Goal: Task Accomplishment & Management: Use online tool/utility

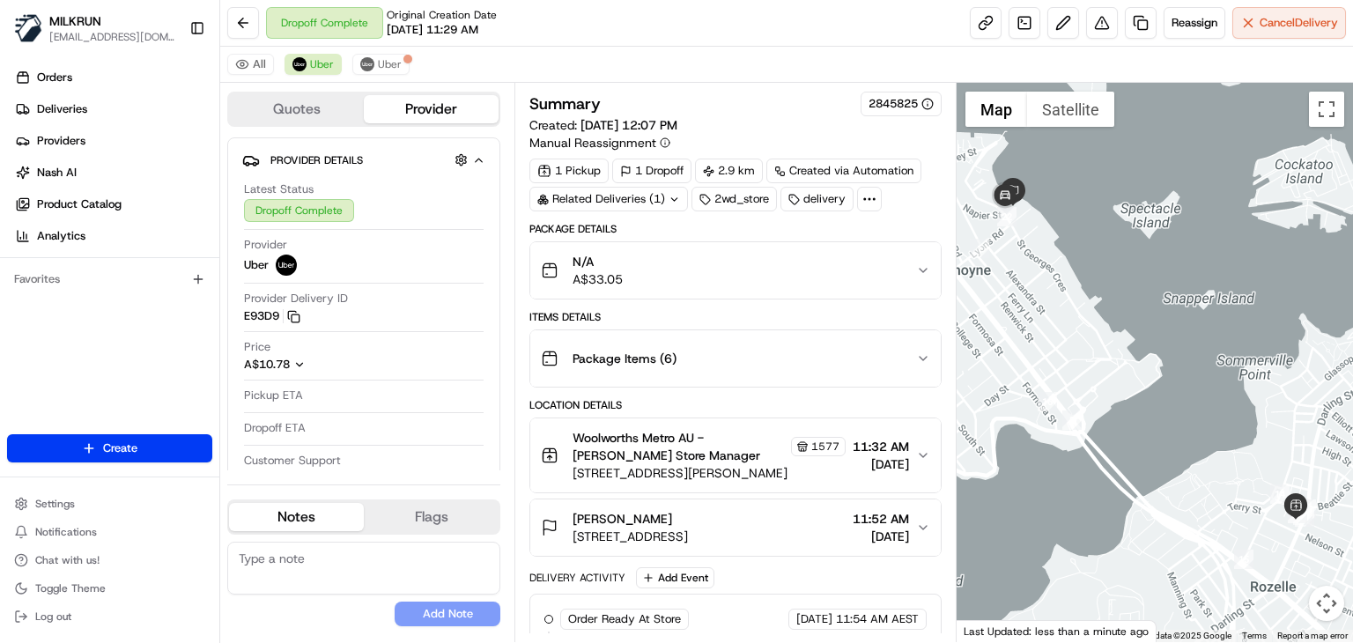
scroll to position [265, 0]
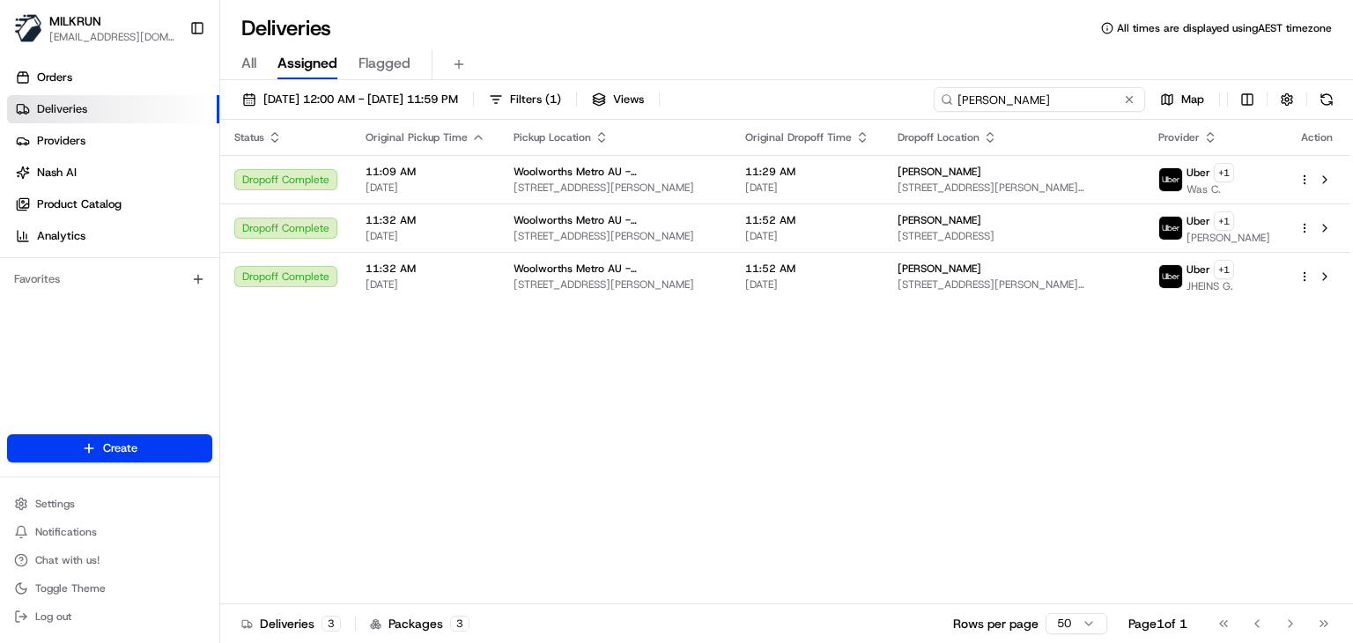
click at [1067, 100] on input "Rozelle" at bounding box center [1039, 99] width 211 height 25
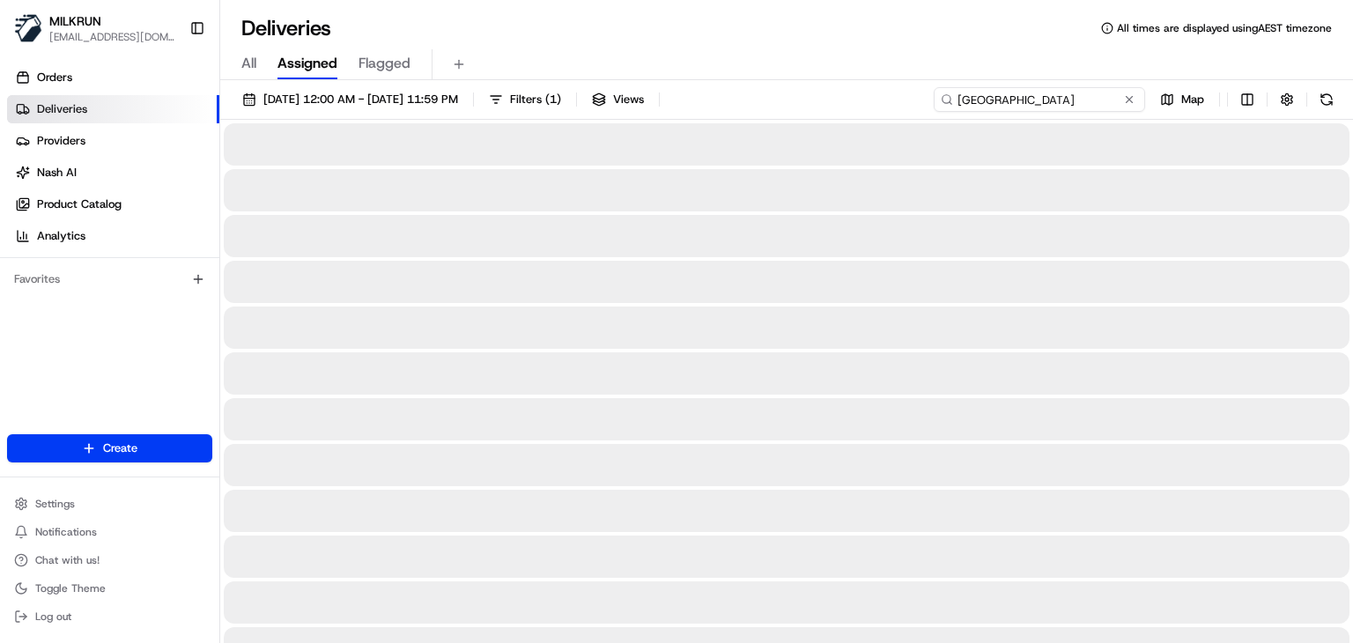
type input "neutral bay village"
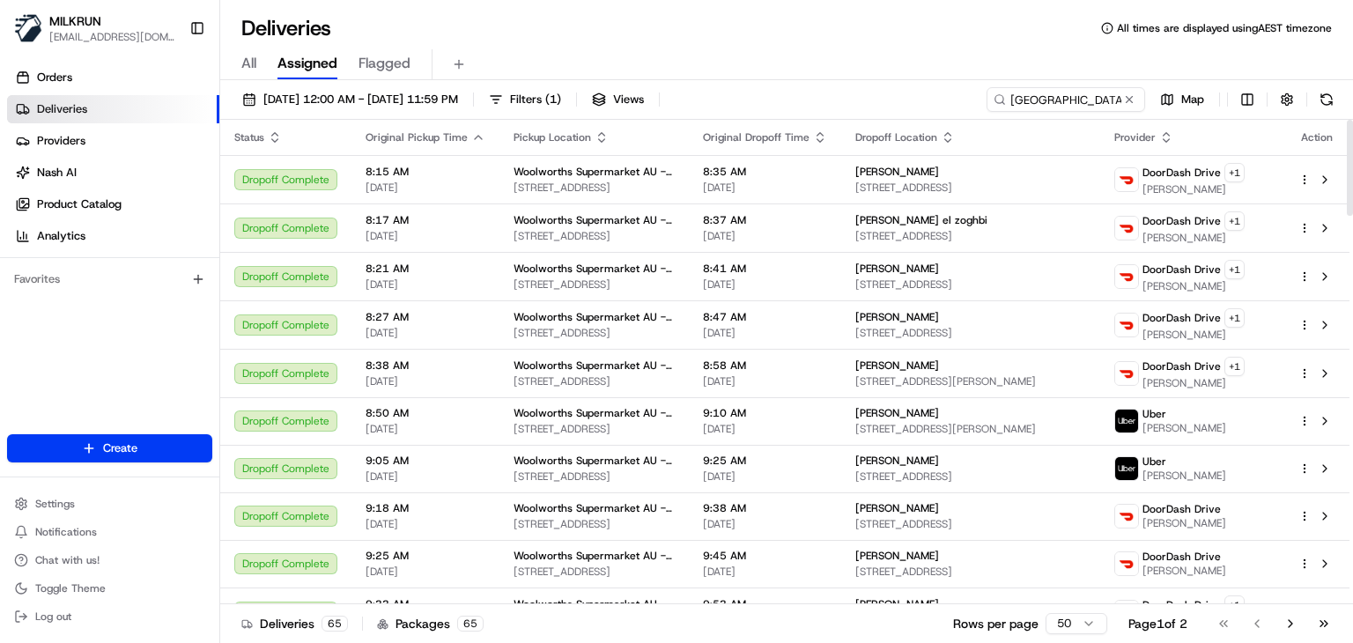
click at [782, 63] on div "All Assigned Flagged" at bounding box center [786, 64] width 1133 height 31
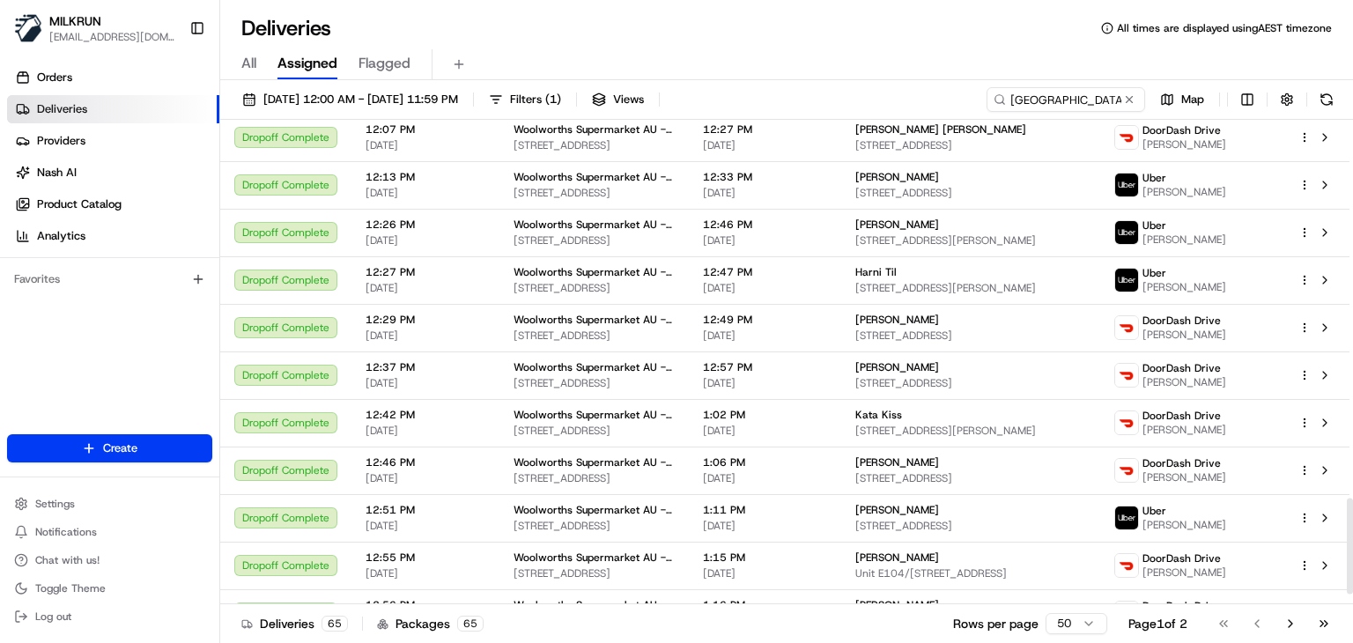
scroll to position [1962, 0]
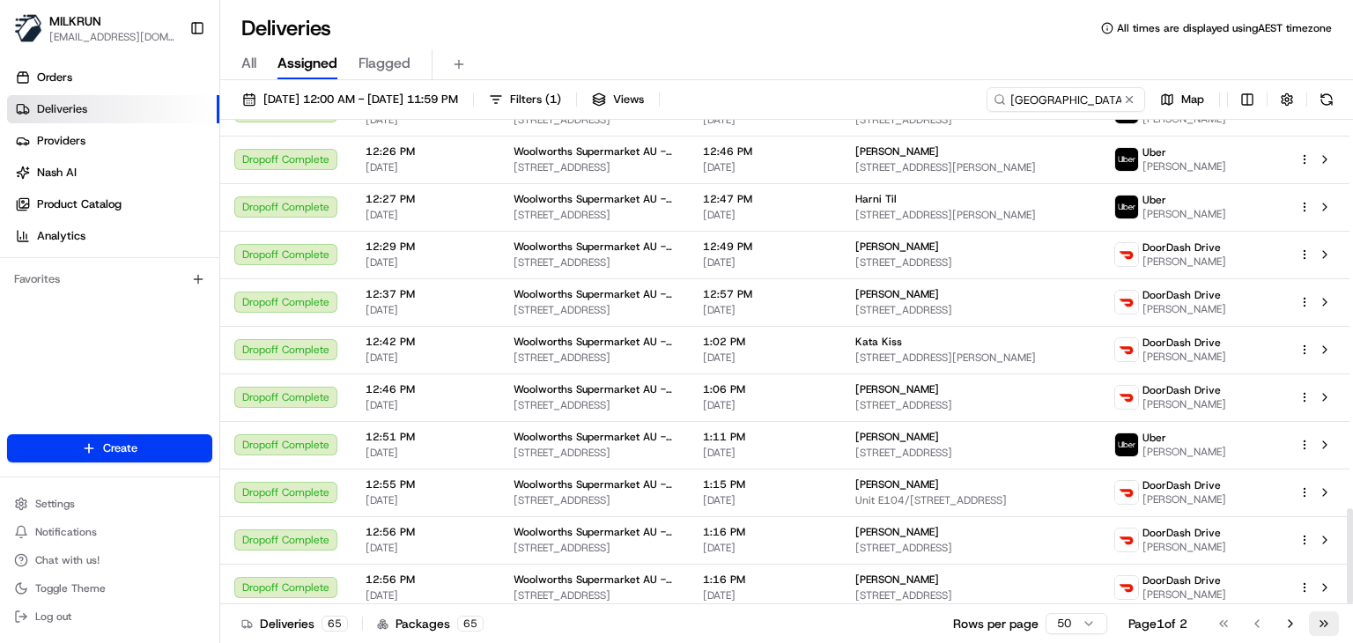
click at [1332, 627] on button "Go to last page" at bounding box center [1324, 623] width 30 height 25
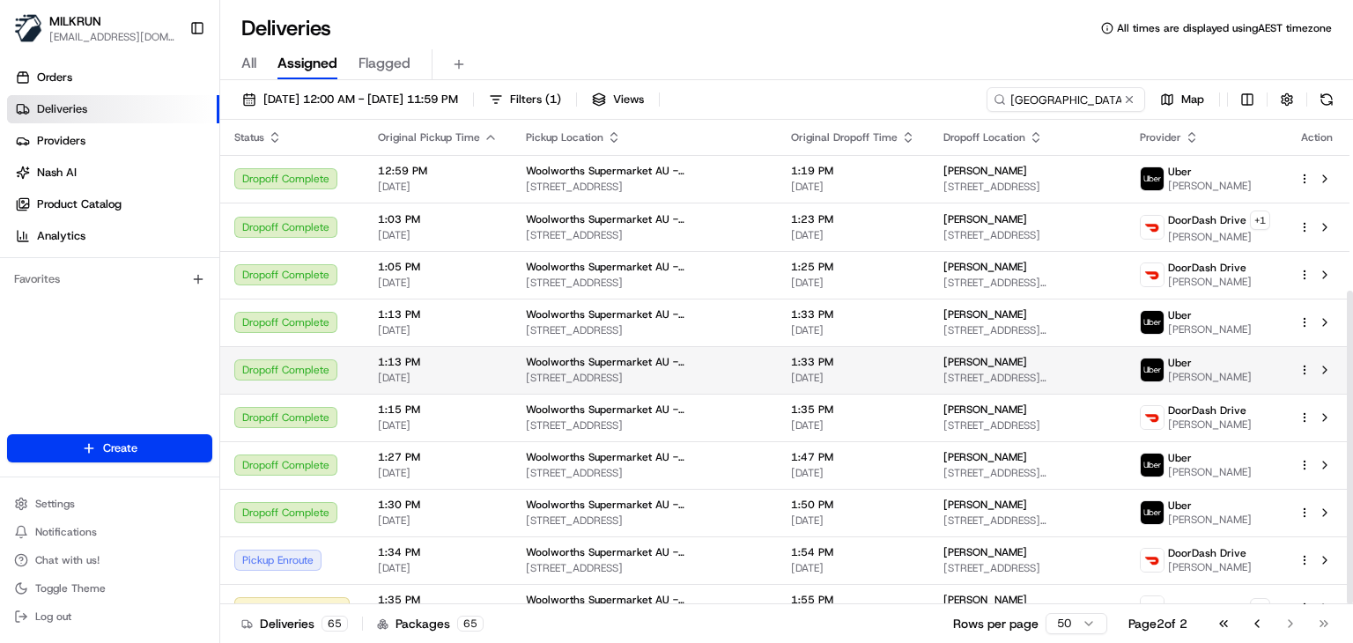
scroll to position [264, 0]
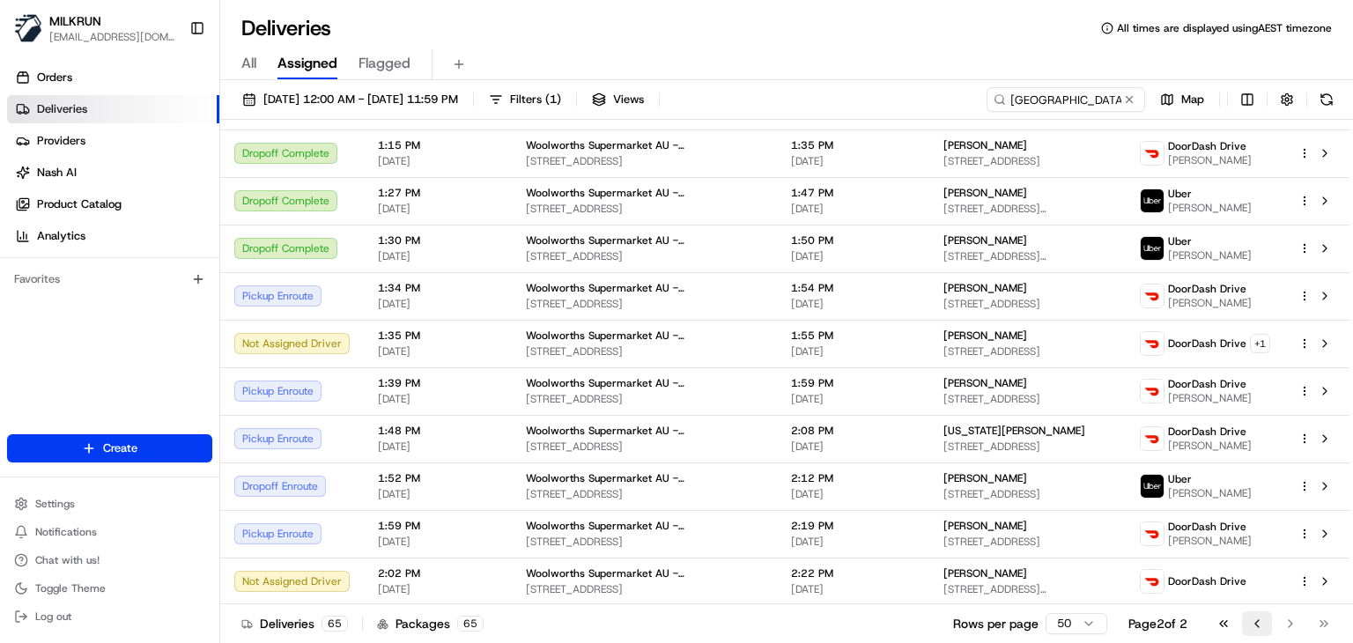
click at [1253, 622] on button "Go to previous page" at bounding box center [1257, 623] width 30 height 25
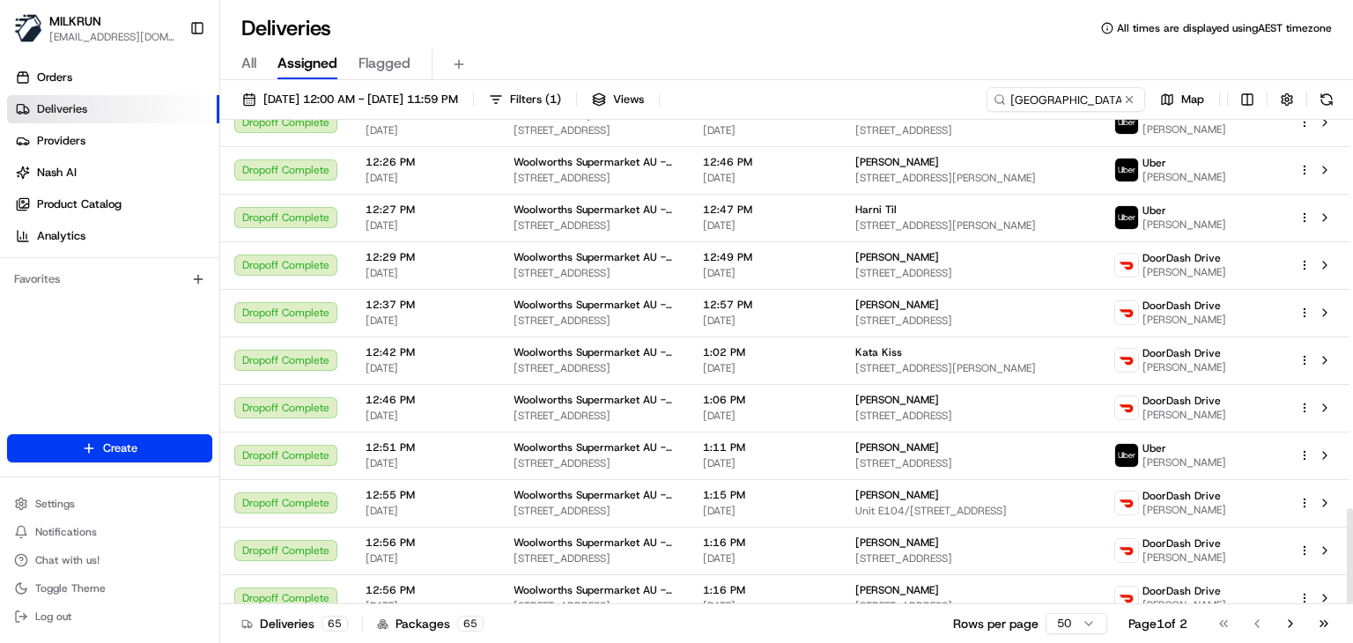
scroll to position [1962, 0]
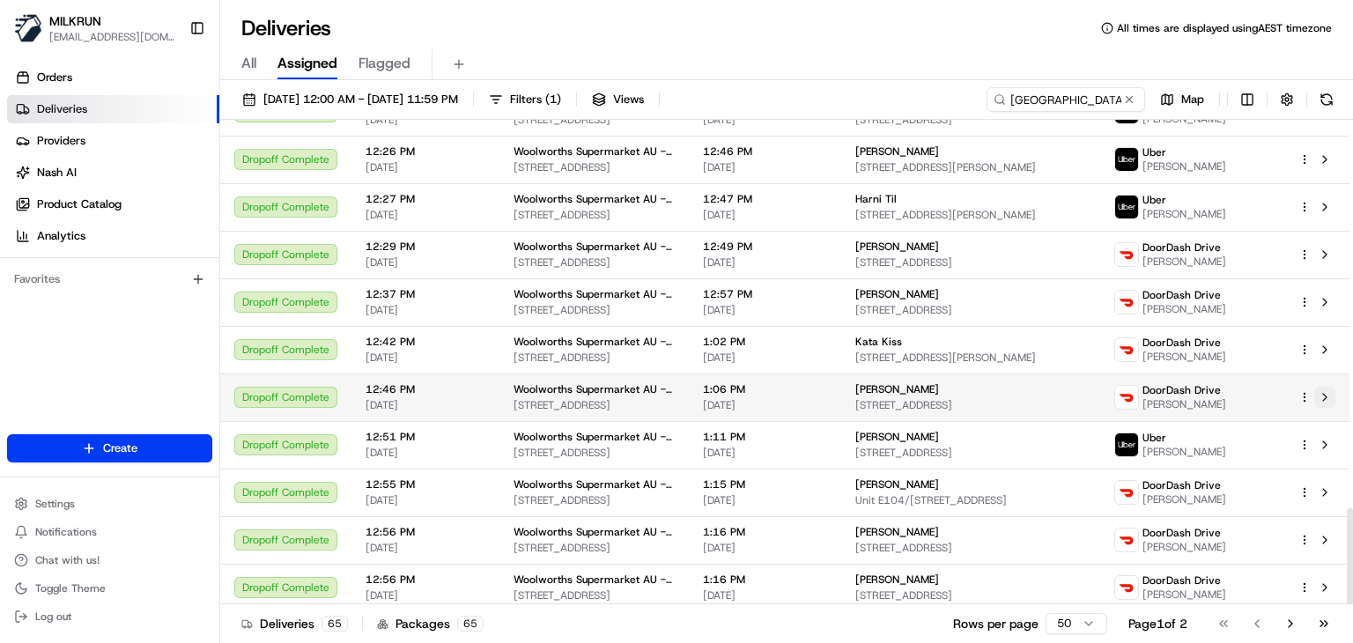
click at [1326, 391] on button at bounding box center [1324, 397] width 21 height 21
click at [1319, 393] on button at bounding box center [1324, 397] width 21 height 21
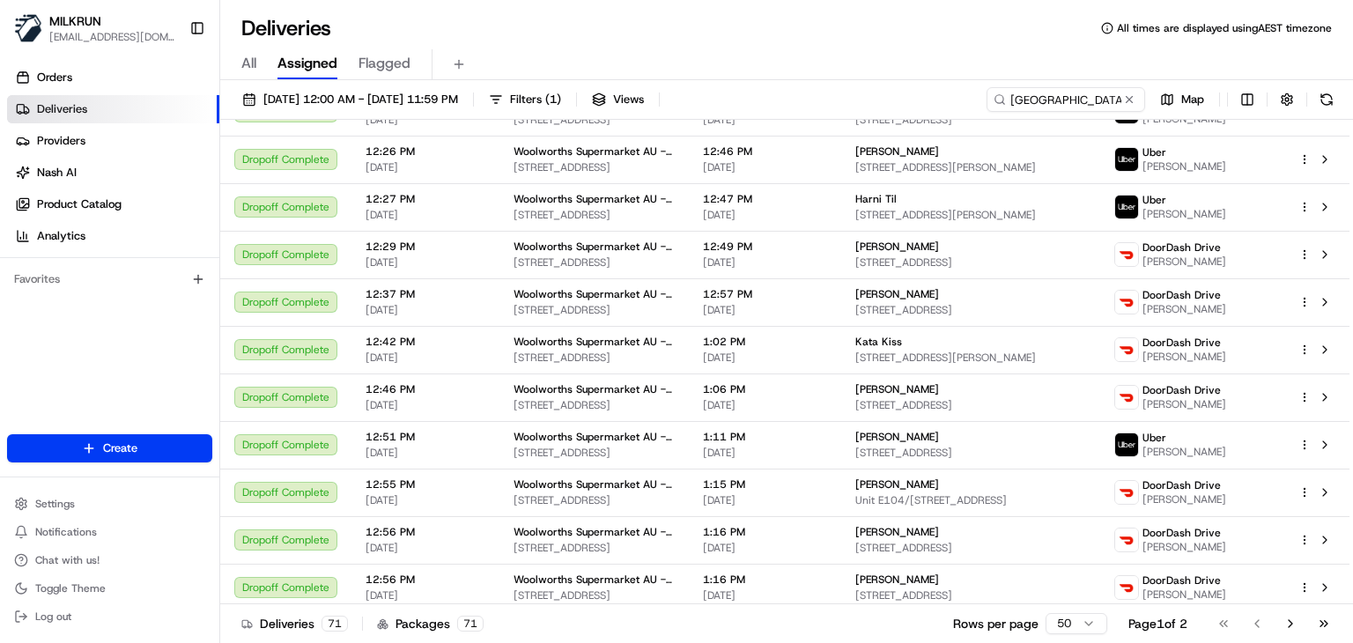
click at [546, 16] on div "Deliveries All times are displayed using AEST timezone" at bounding box center [786, 28] width 1133 height 28
click at [1119, 100] on input "neutral bay village" at bounding box center [1039, 99] width 211 height 25
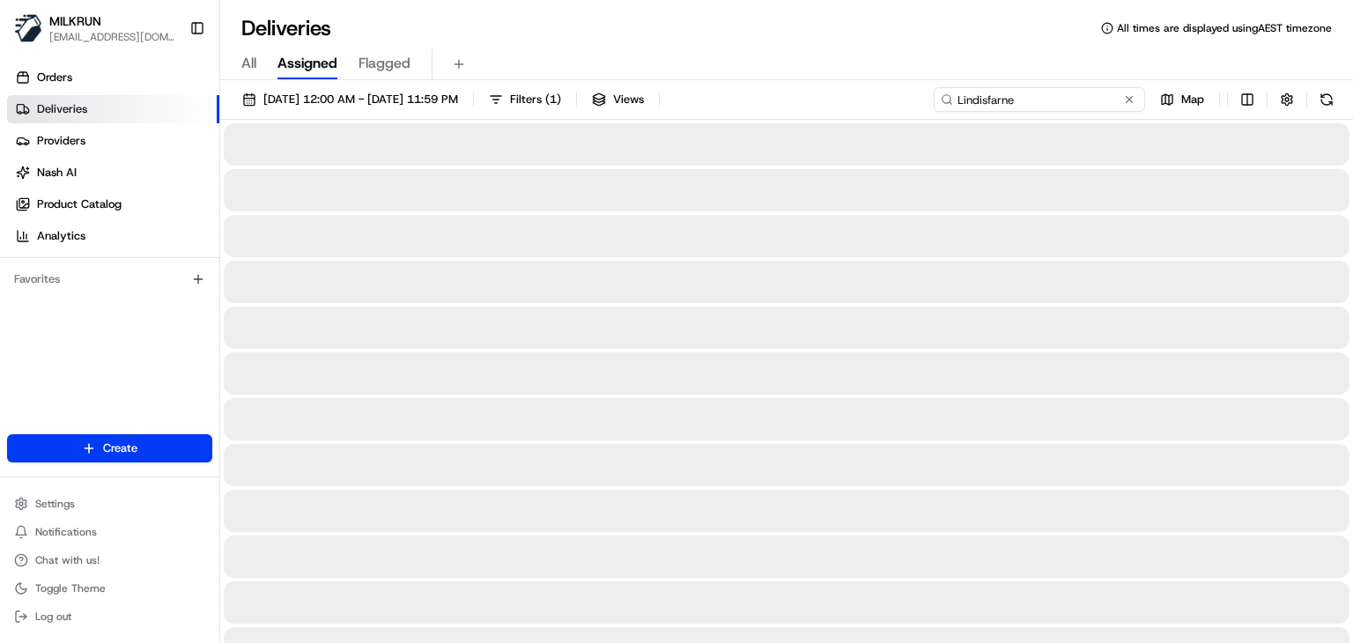
type input "Lindisfarne"
click at [1026, 55] on div "All Assigned Flagged" at bounding box center [786, 64] width 1133 height 31
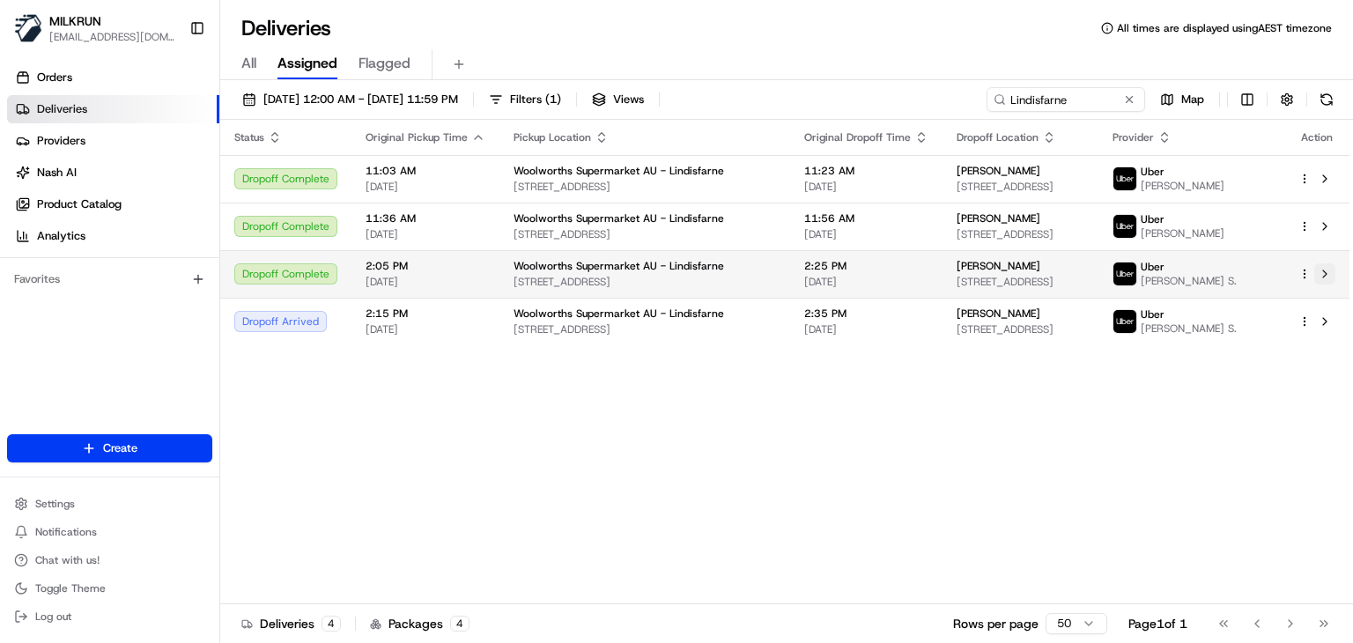
click at [1326, 279] on button at bounding box center [1324, 273] width 21 height 21
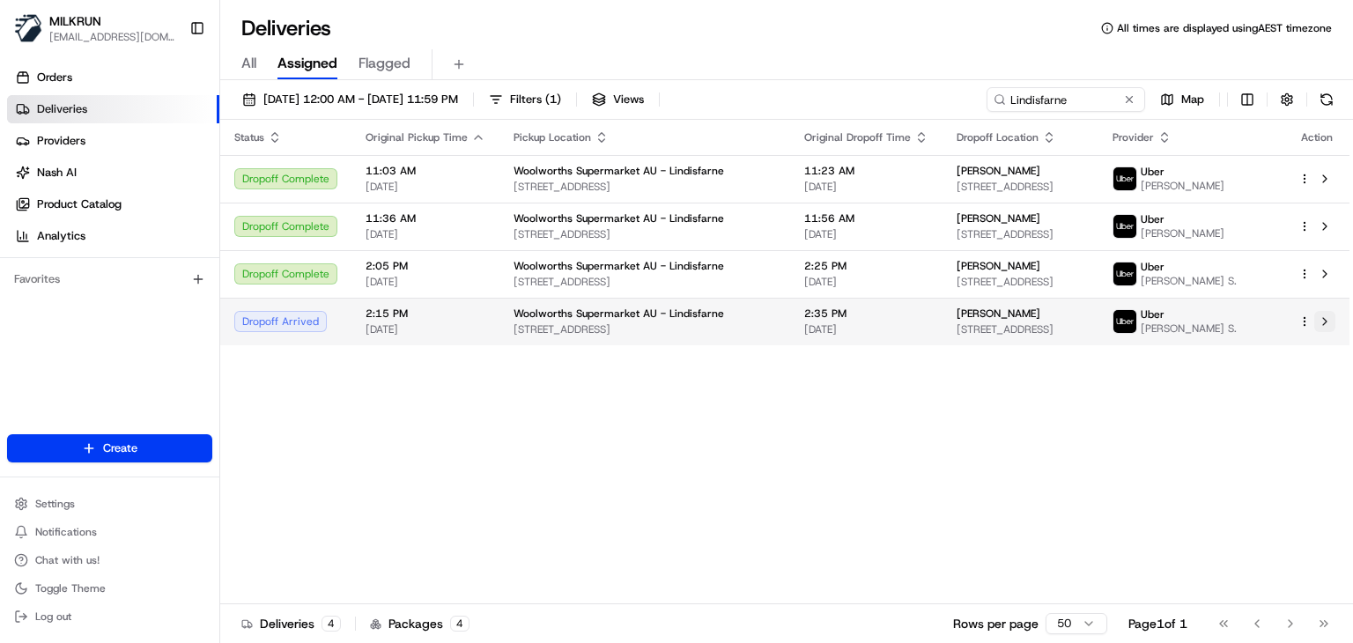
click at [1318, 332] on button at bounding box center [1324, 321] width 21 height 21
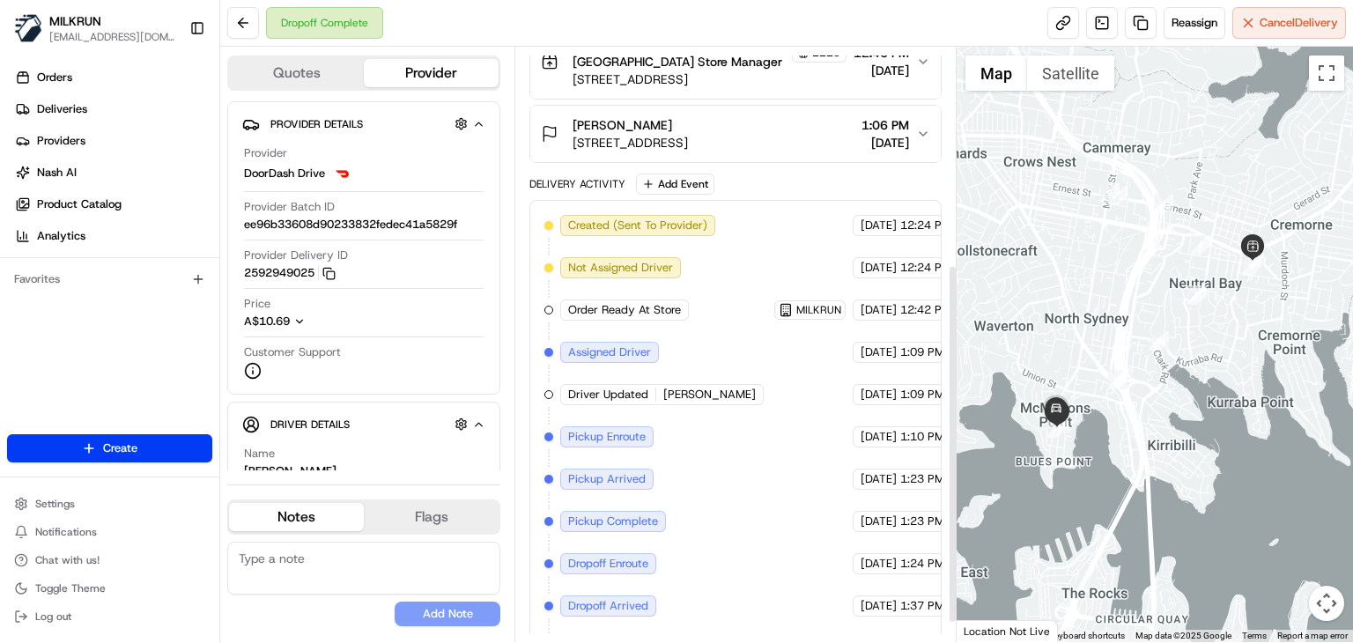
scroll to position [391, 0]
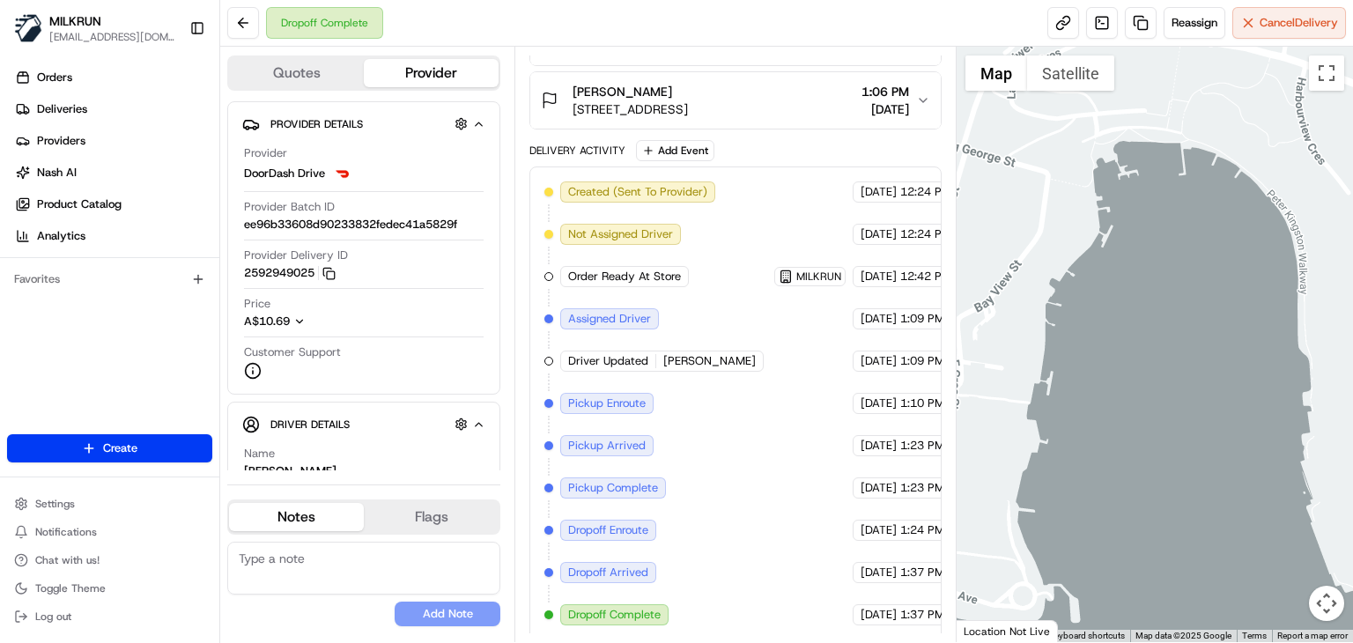
drag, startPoint x: 954, startPoint y: 407, endPoint x: 979, endPoint y: 405, distance: 24.7
click at [979, 405] on div "Quotes Provider Provider Details Hidden ( 3 ) Provider DoorDash Drive Provider …" at bounding box center [786, 344] width 1133 height 595
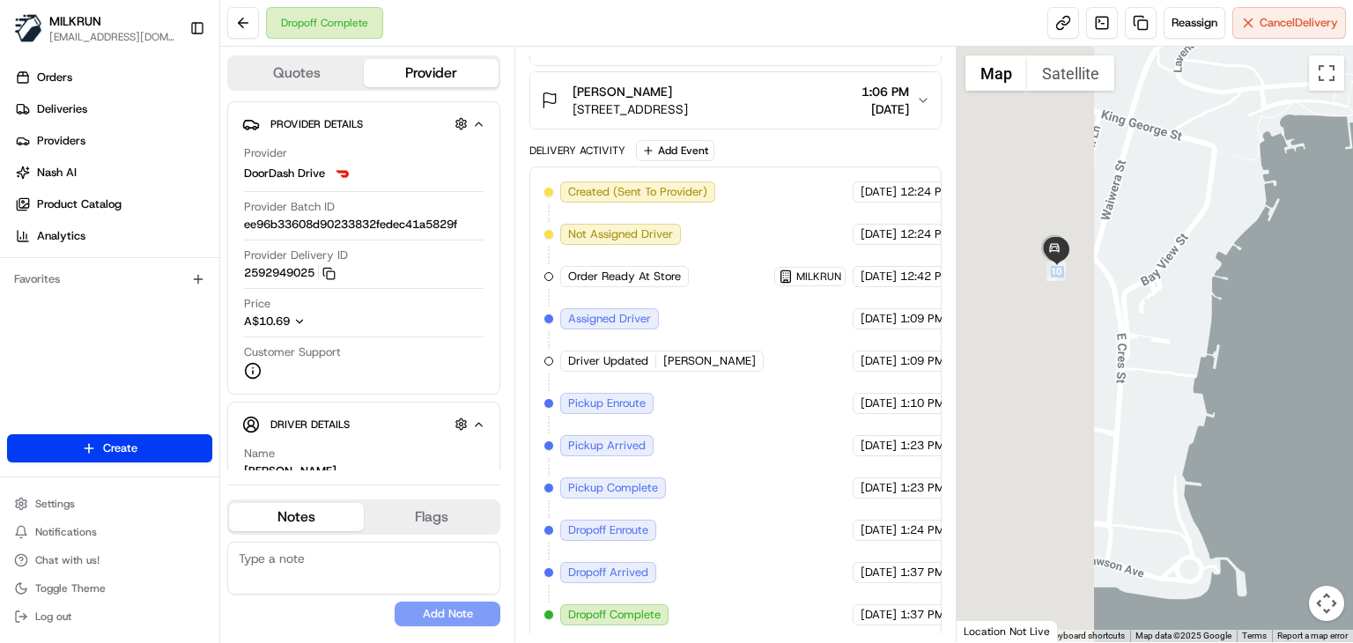
drag, startPoint x: 979, startPoint y: 405, endPoint x: 1153, endPoint y: 377, distance: 176.7
click at [1153, 377] on div at bounding box center [1155, 344] width 396 height 595
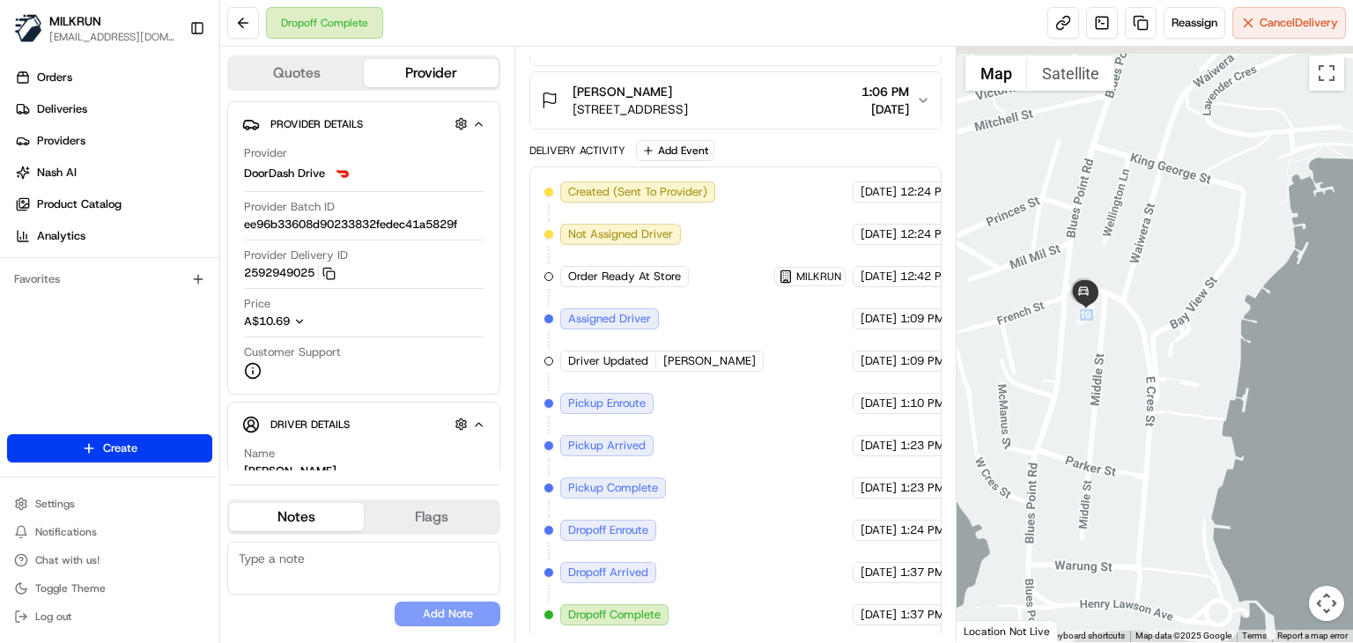
drag, startPoint x: 1128, startPoint y: 295, endPoint x: 1193, endPoint y: 395, distance: 118.5
click at [1193, 395] on div at bounding box center [1155, 344] width 396 height 595
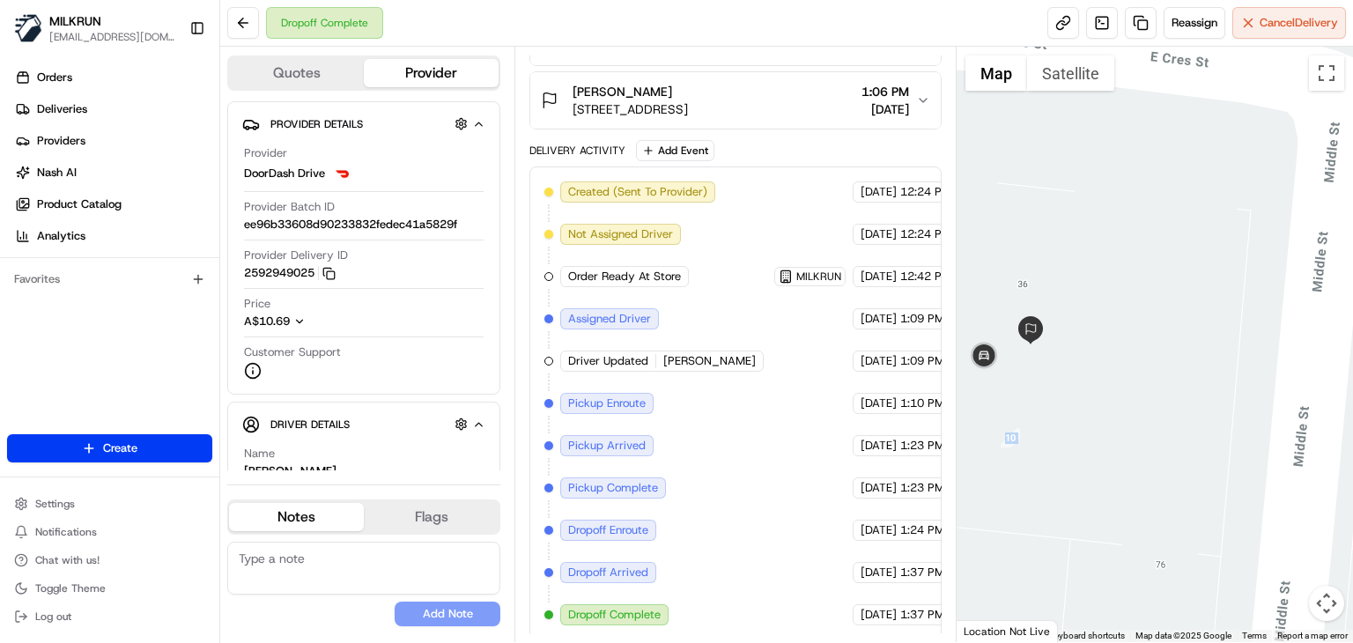
drag, startPoint x: 1064, startPoint y: 379, endPoint x: 1149, endPoint y: 410, distance: 90.3
click at [1149, 410] on div at bounding box center [1155, 344] width 396 height 595
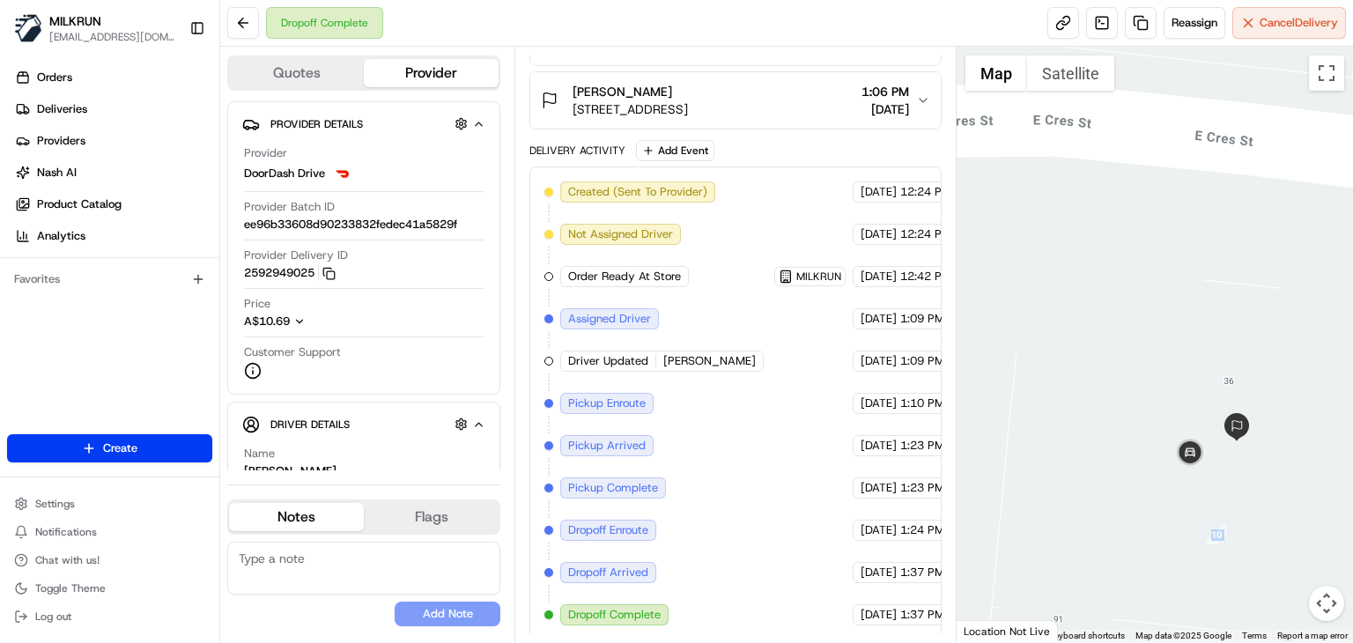
drag, startPoint x: 1149, startPoint y: 400, endPoint x: 1350, endPoint y: 494, distance: 222.6
click at [1350, 494] on div at bounding box center [1155, 344] width 396 height 595
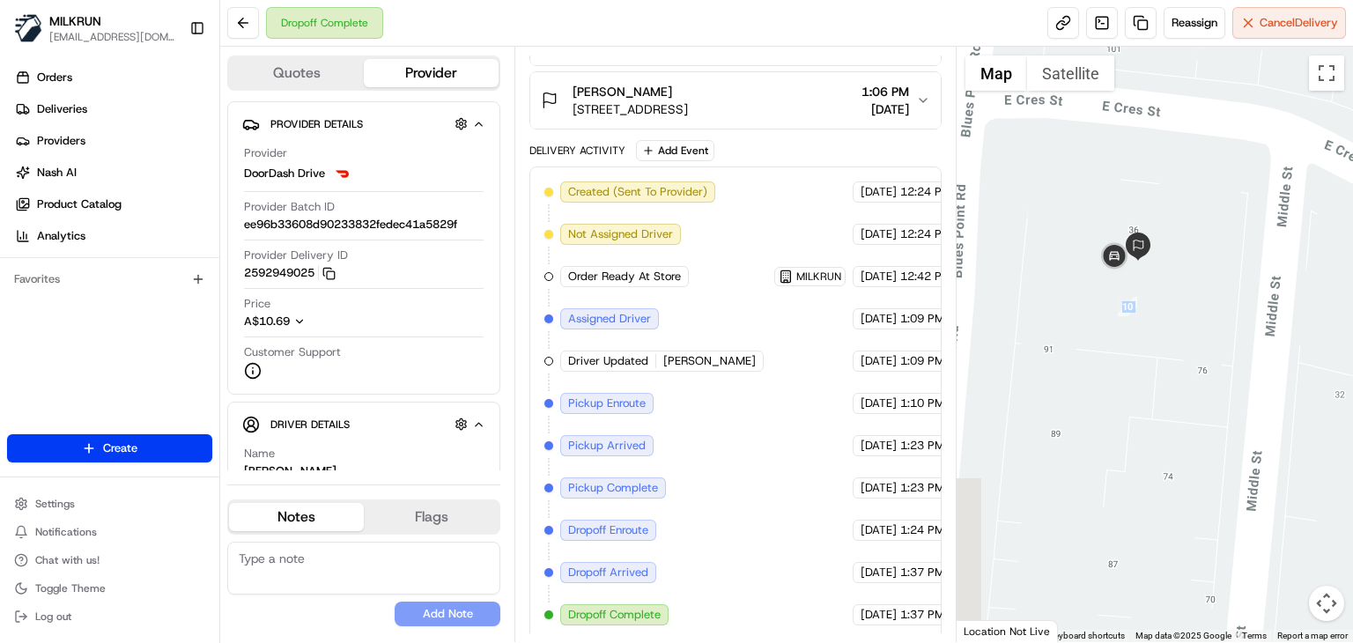
drag, startPoint x: 1230, startPoint y: 451, endPoint x: 1135, endPoint y: 262, distance: 211.9
click at [1135, 262] on div at bounding box center [1155, 344] width 396 height 595
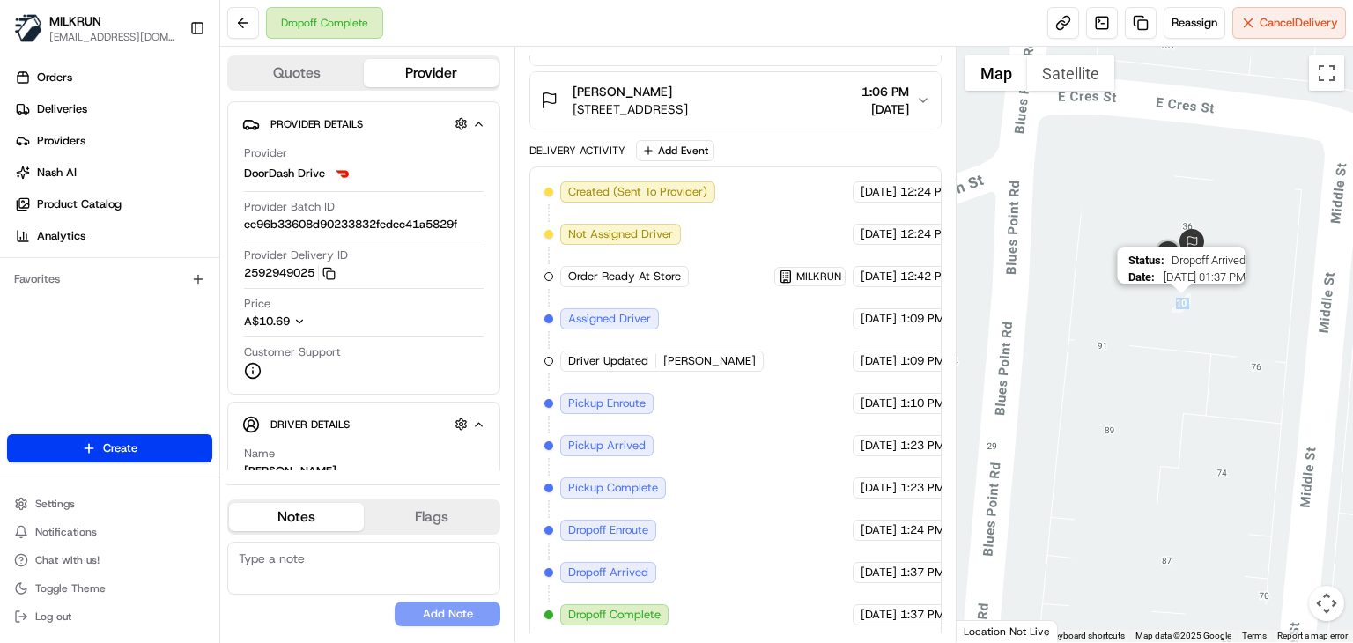
drag, startPoint x: 1122, startPoint y: 294, endPoint x: 1191, endPoint y: 293, distance: 68.7
click at [1191, 293] on img "10" at bounding box center [1180, 302] width 19 height 19
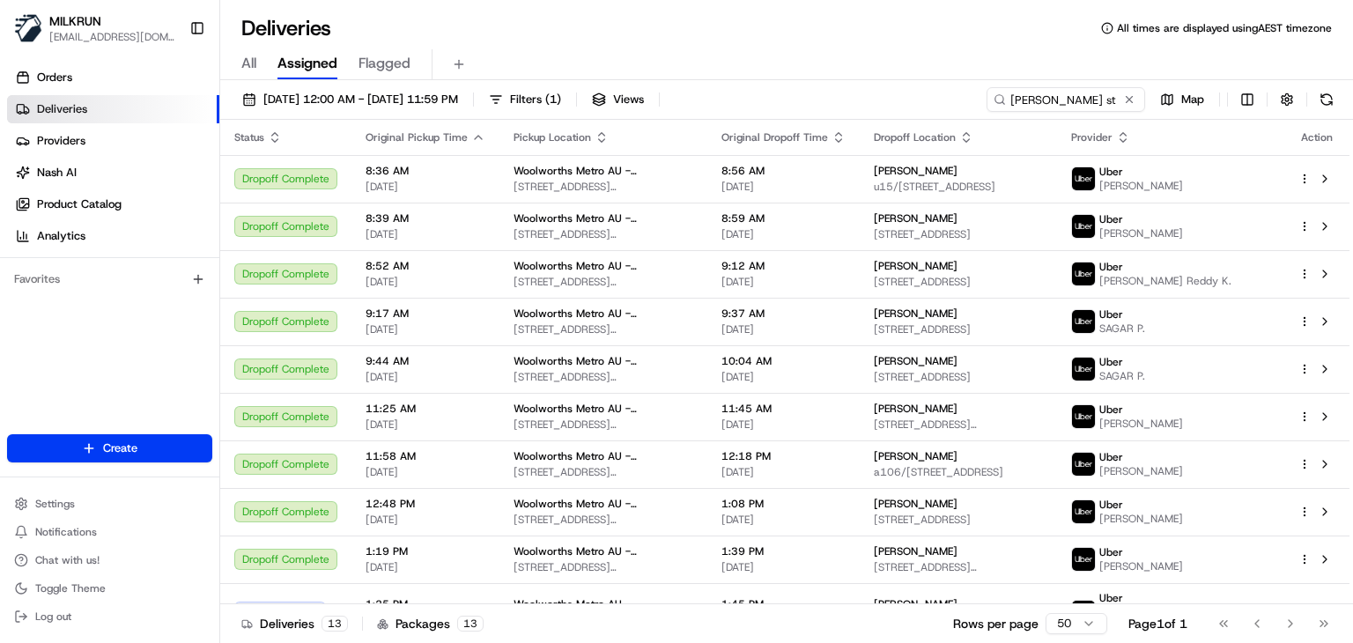
click at [595, 21] on div "Deliveries All times are displayed using AEST timezone" at bounding box center [786, 28] width 1133 height 28
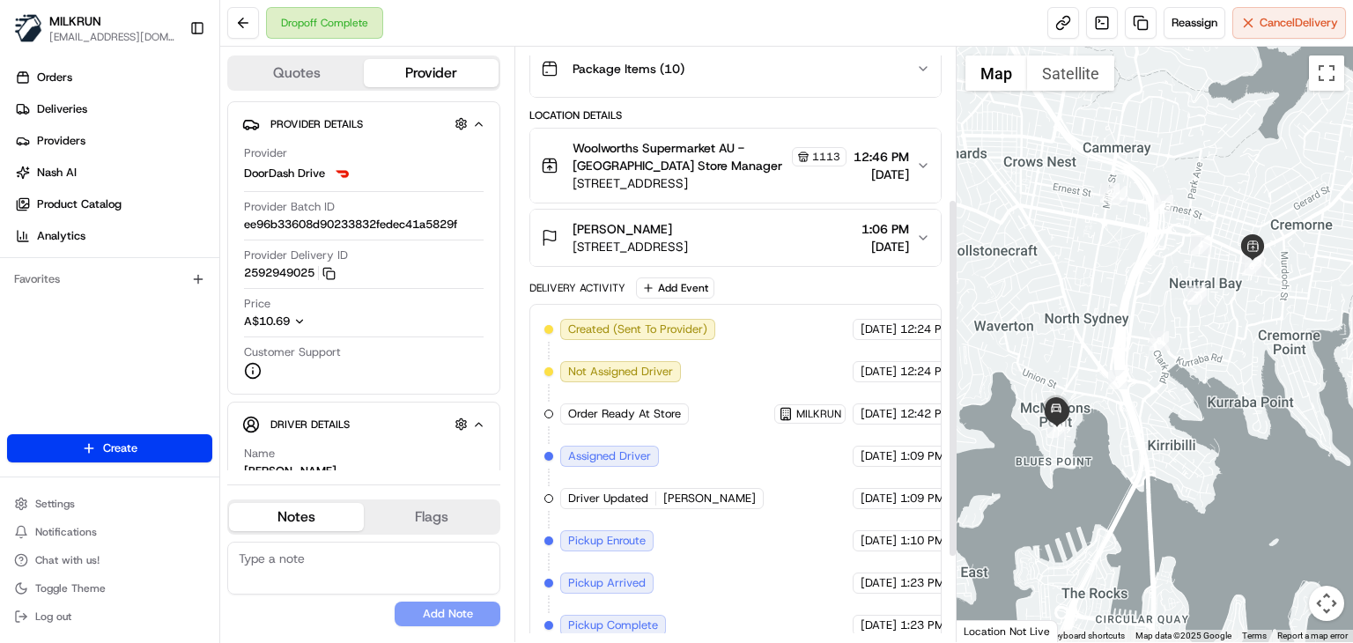
scroll to position [250, 0]
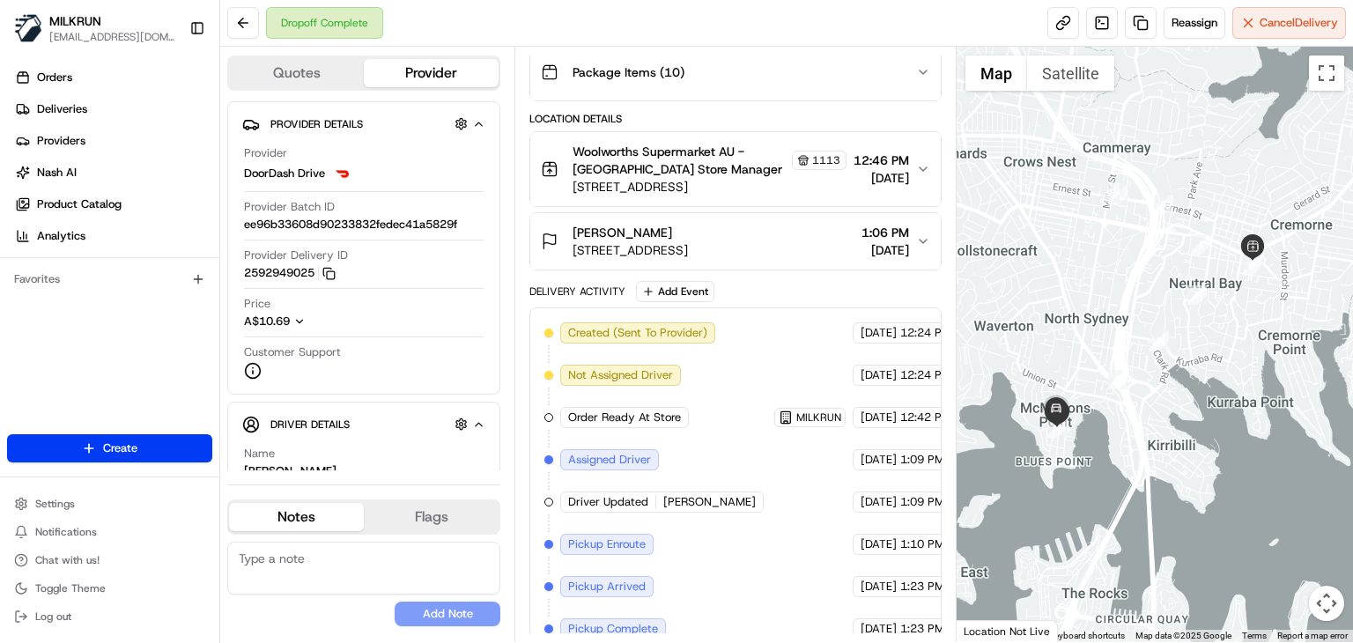
click at [919, 238] on icon "button" at bounding box center [923, 241] width 14 height 14
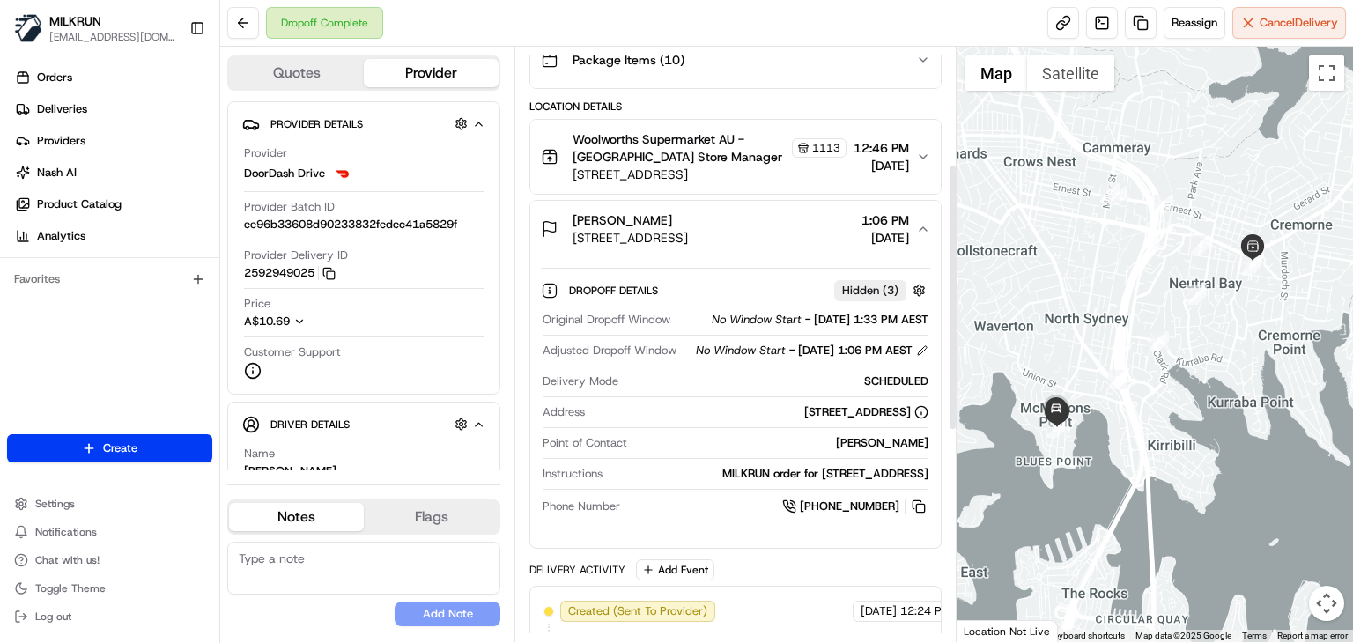
scroll to position [261, 0]
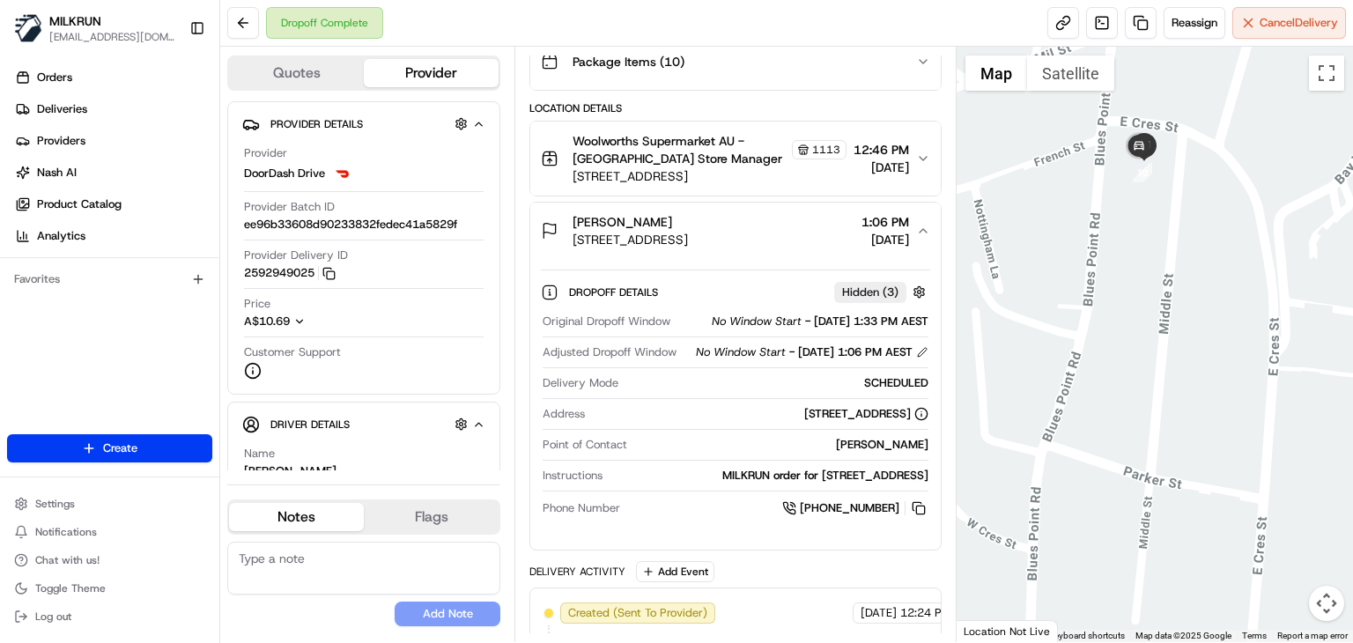
drag, startPoint x: 1104, startPoint y: 329, endPoint x: 1087, endPoint y: 437, distance: 109.6
click at [1087, 437] on div at bounding box center [1155, 344] width 396 height 595
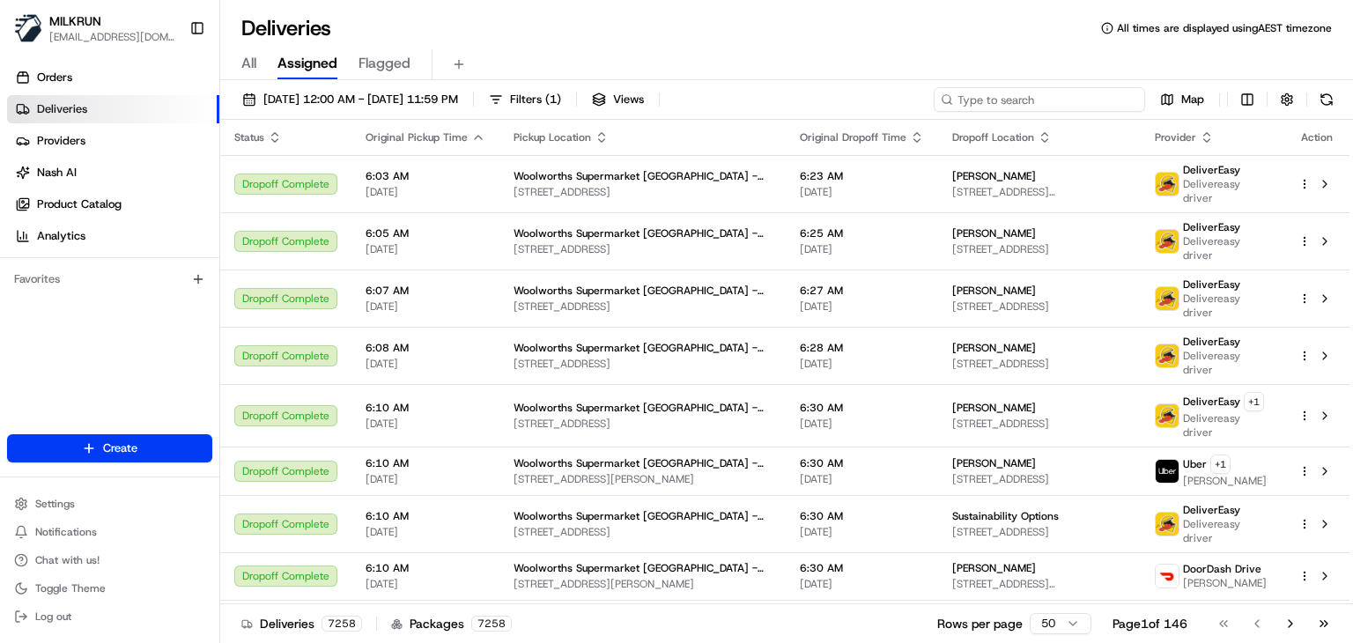
click at [1084, 99] on input at bounding box center [1039, 99] width 211 height 25
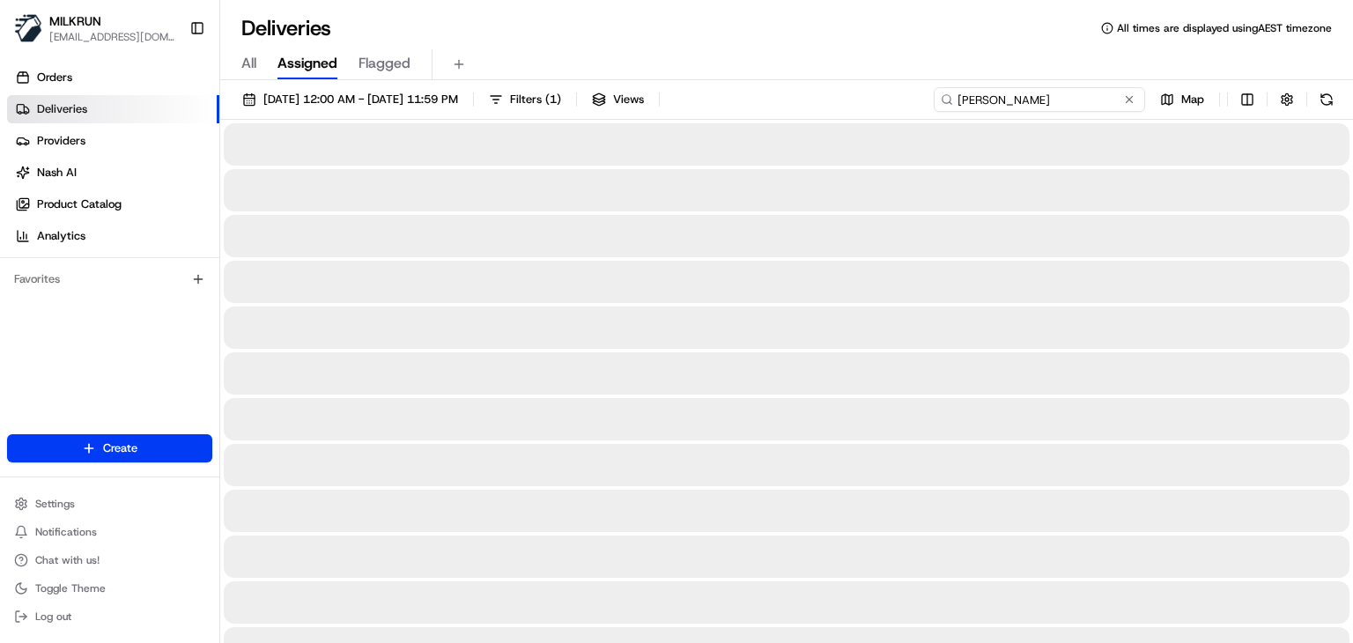
type input "[PERSON_NAME]"
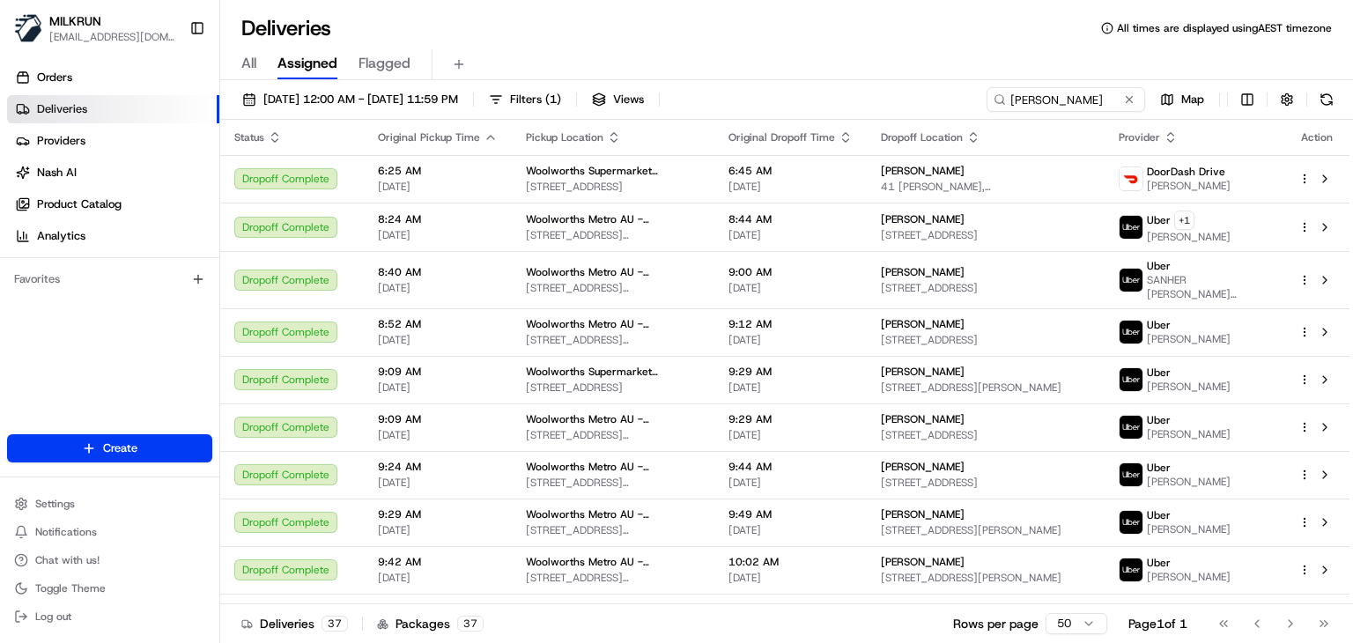
click at [909, 15] on div "Deliveries All times are displayed using AEST timezone" at bounding box center [786, 28] width 1133 height 28
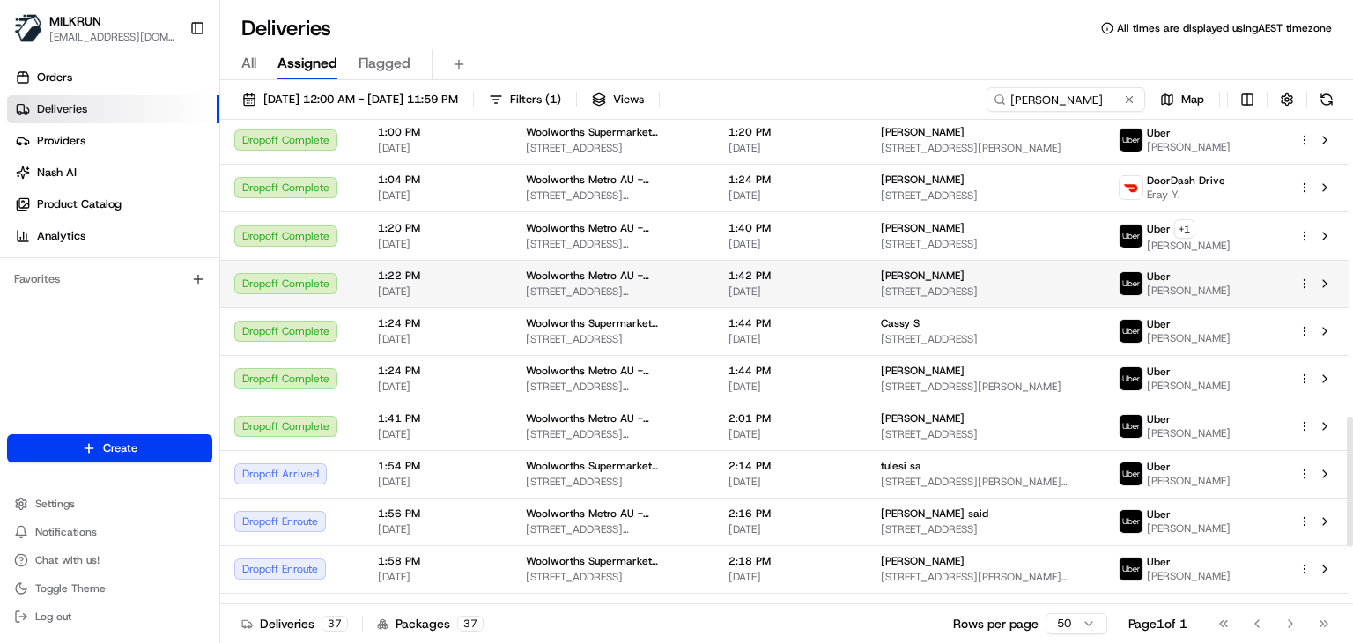
scroll to position [1082, 0]
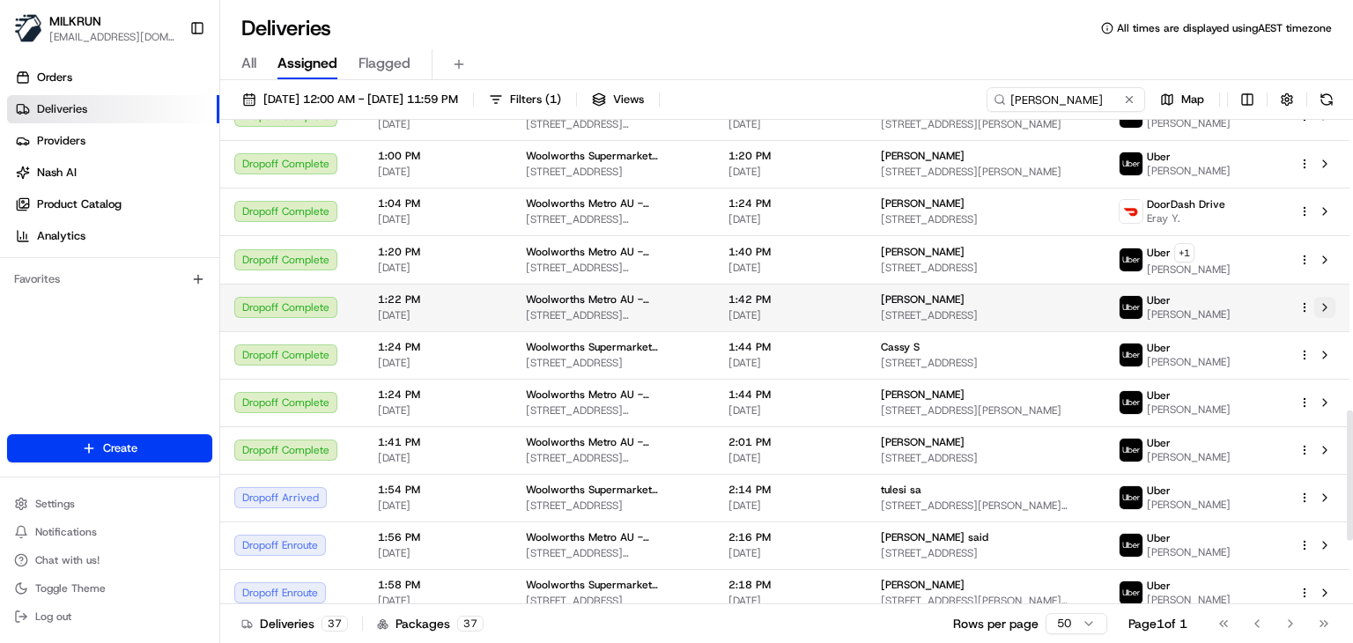
click at [1319, 297] on button at bounding box center [1324, 307] width 21 height 21
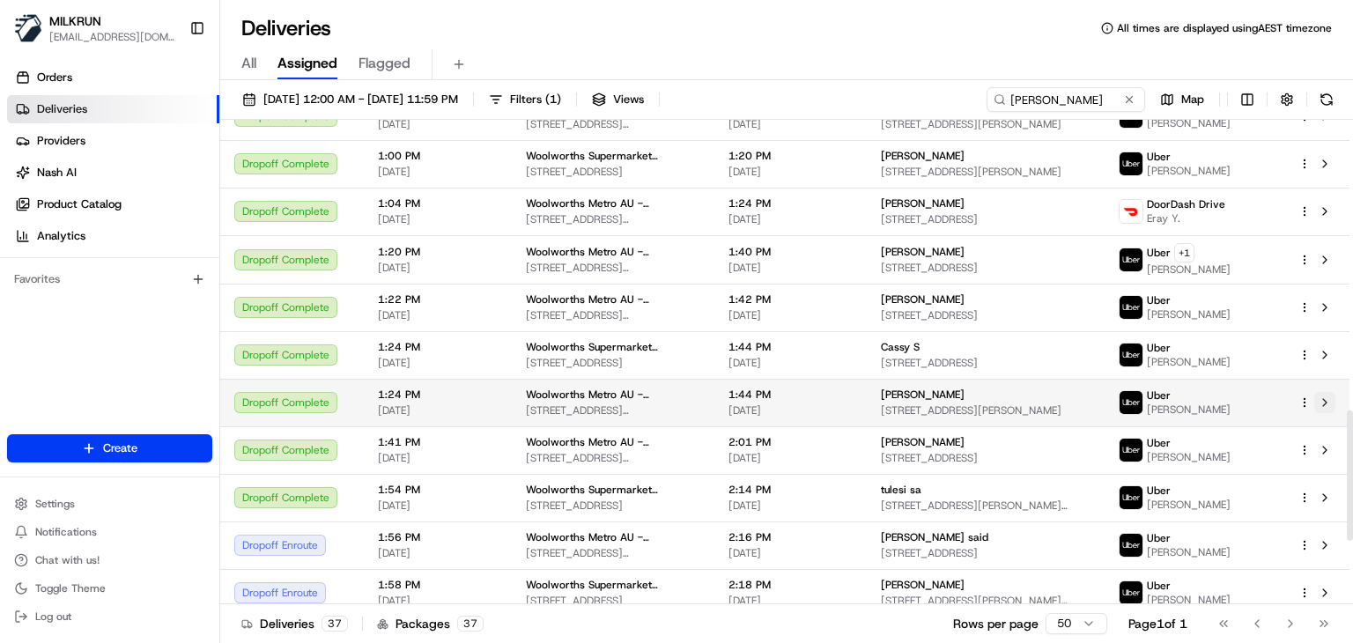
click at [1318, 392] on button at bounding box center [1324, 402] width 21 height 21
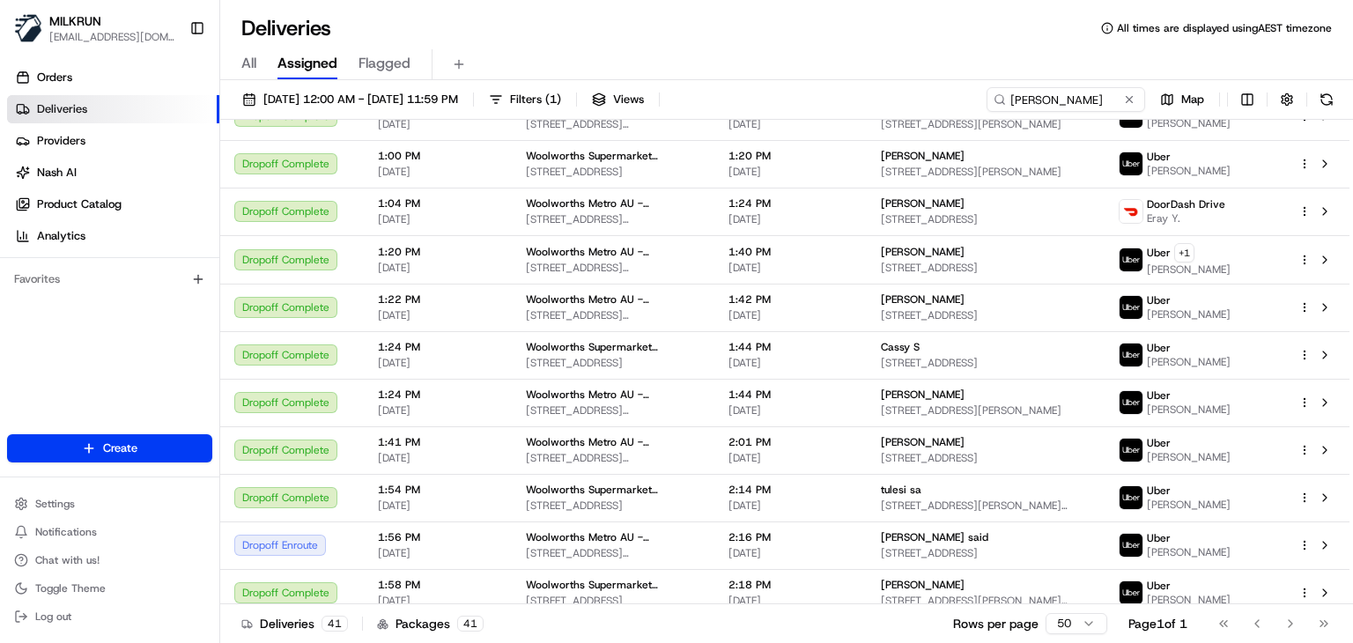
click at [738, 42] on div "All Assigned Flagged" at bounding box center [786, 61] width 1133 height 38
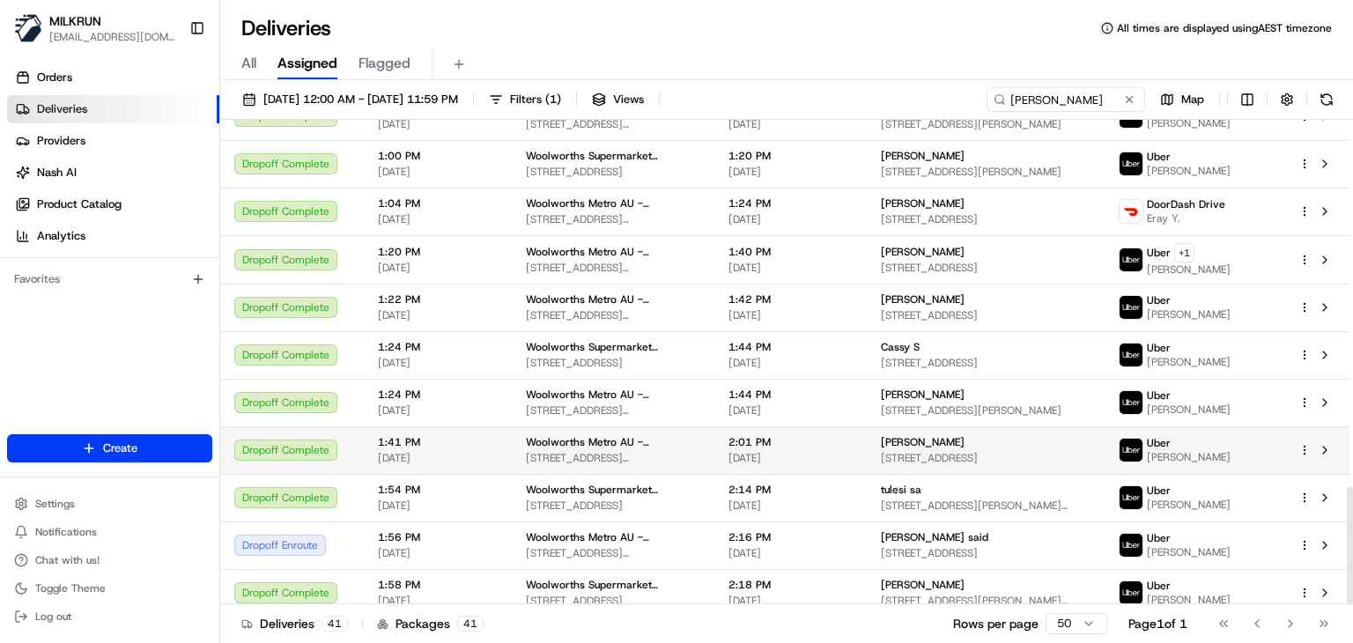
scroll to position [1511, 0]
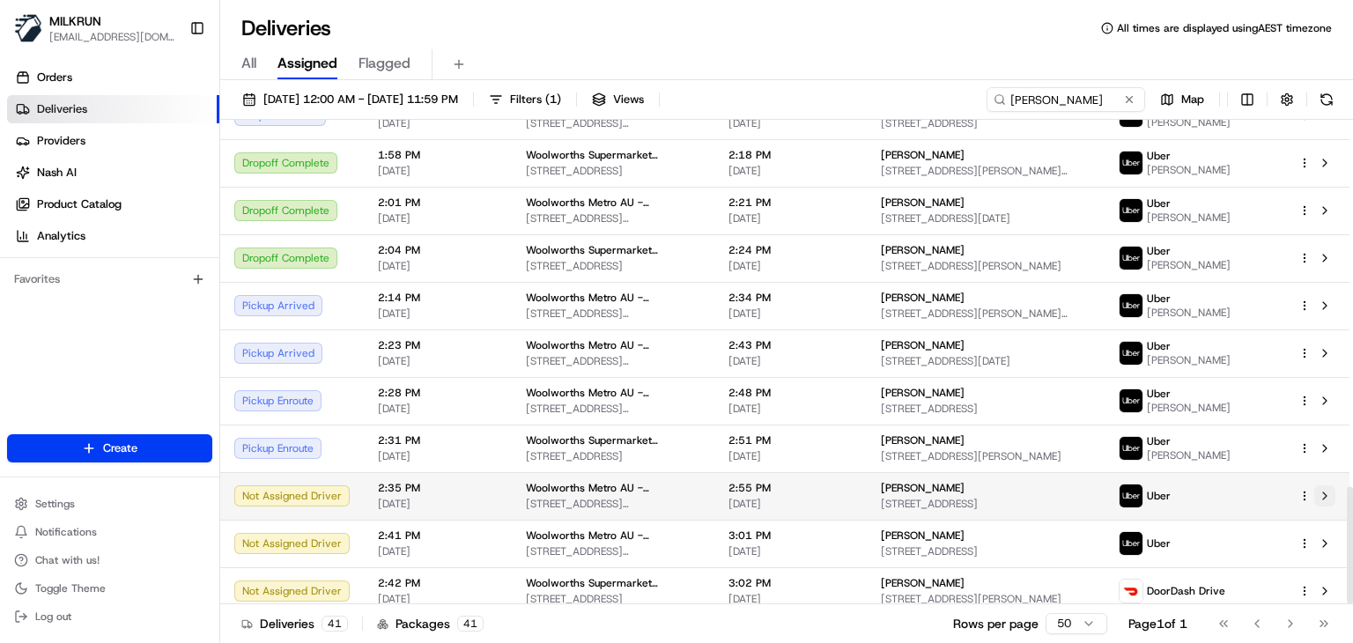
click at [1328, 485] on button at bounding box center [1324, 495] width 21 height 21
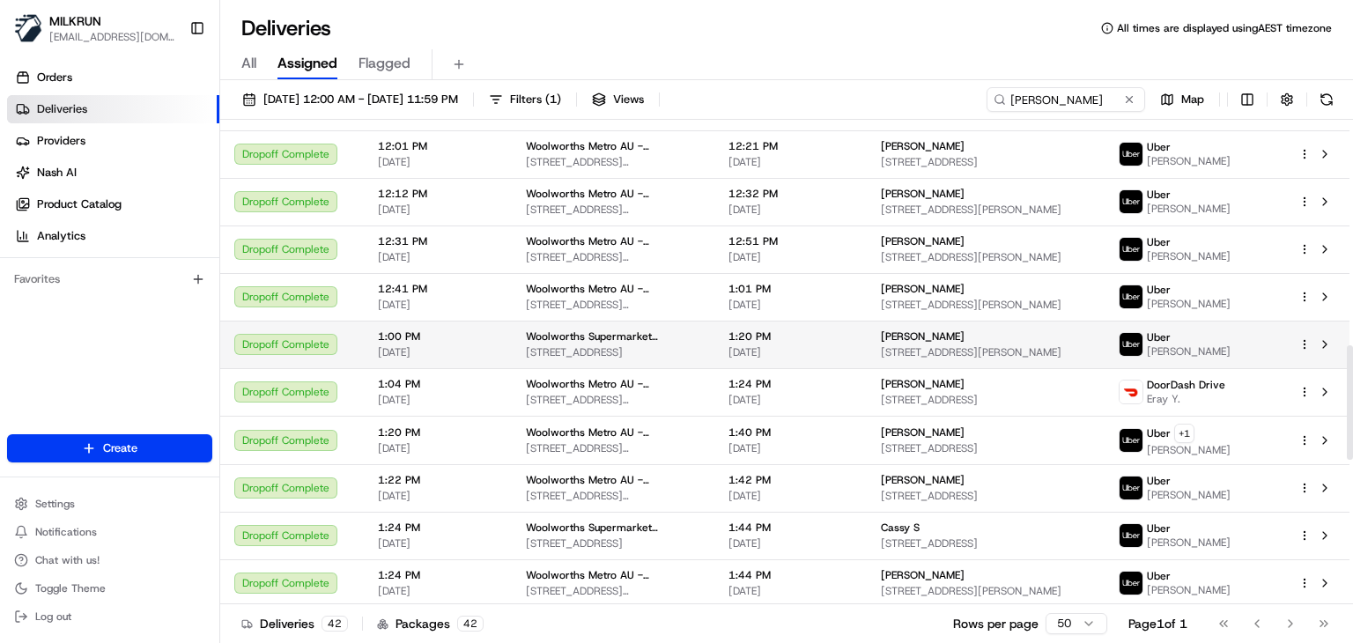
scroll to position [1006, 0]
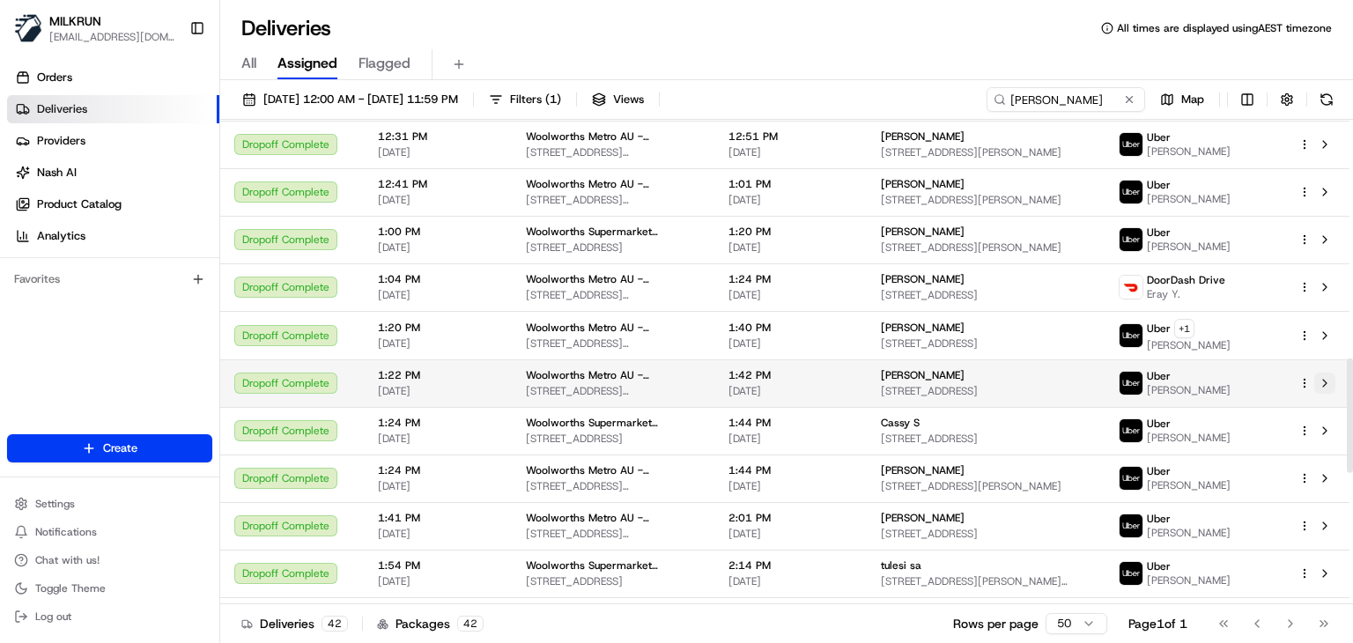
click at [1322, 373] on button at bounding box center [1324, 383] width 21 height 21
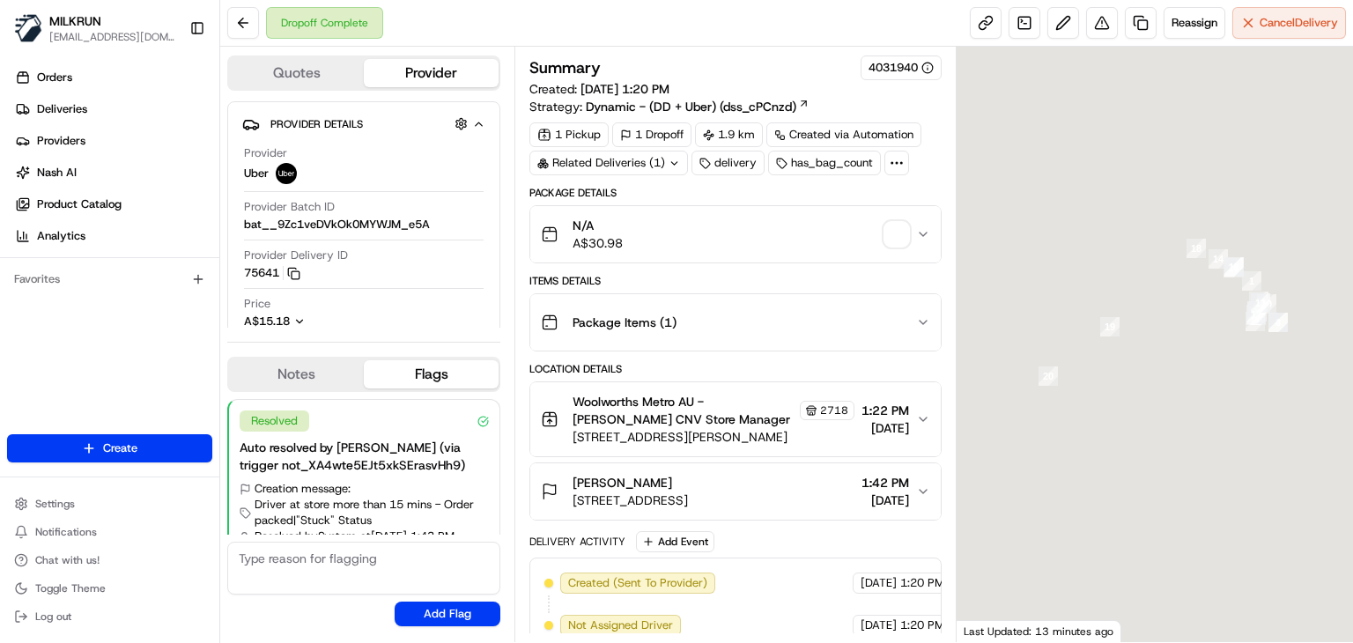
scroll to position [61, 0]
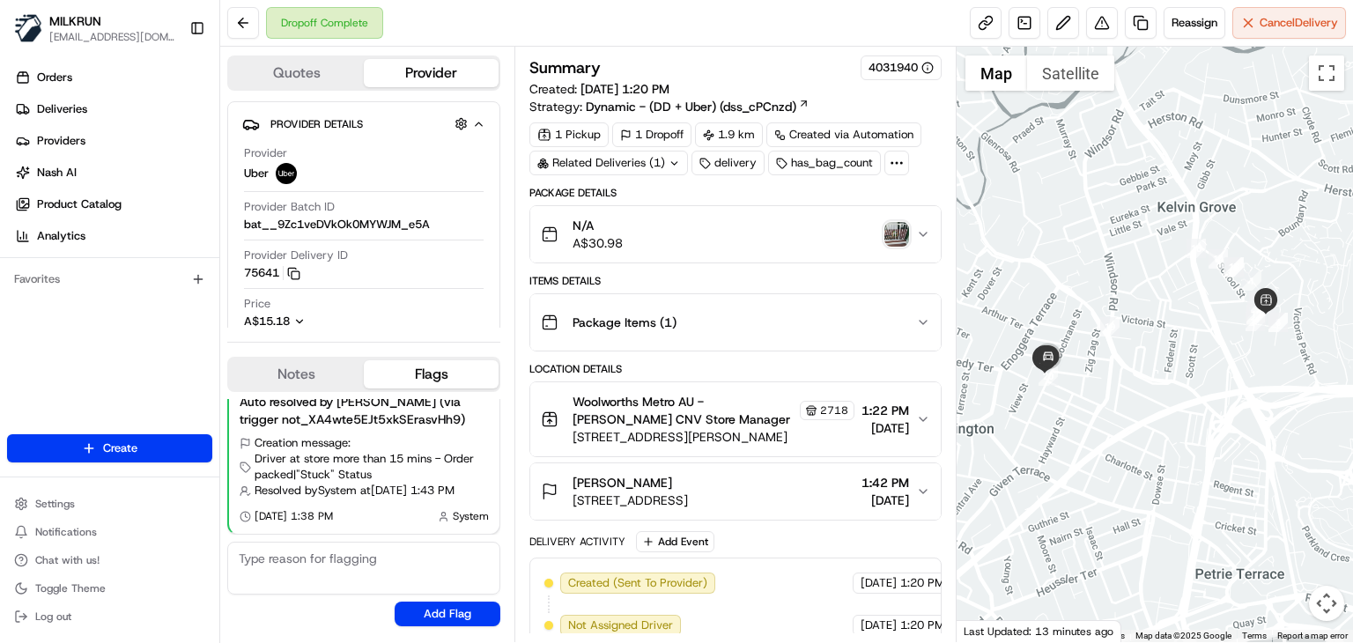
click at [894, 240] on img "button" at bounding box center [896, 234] width 25 height 25
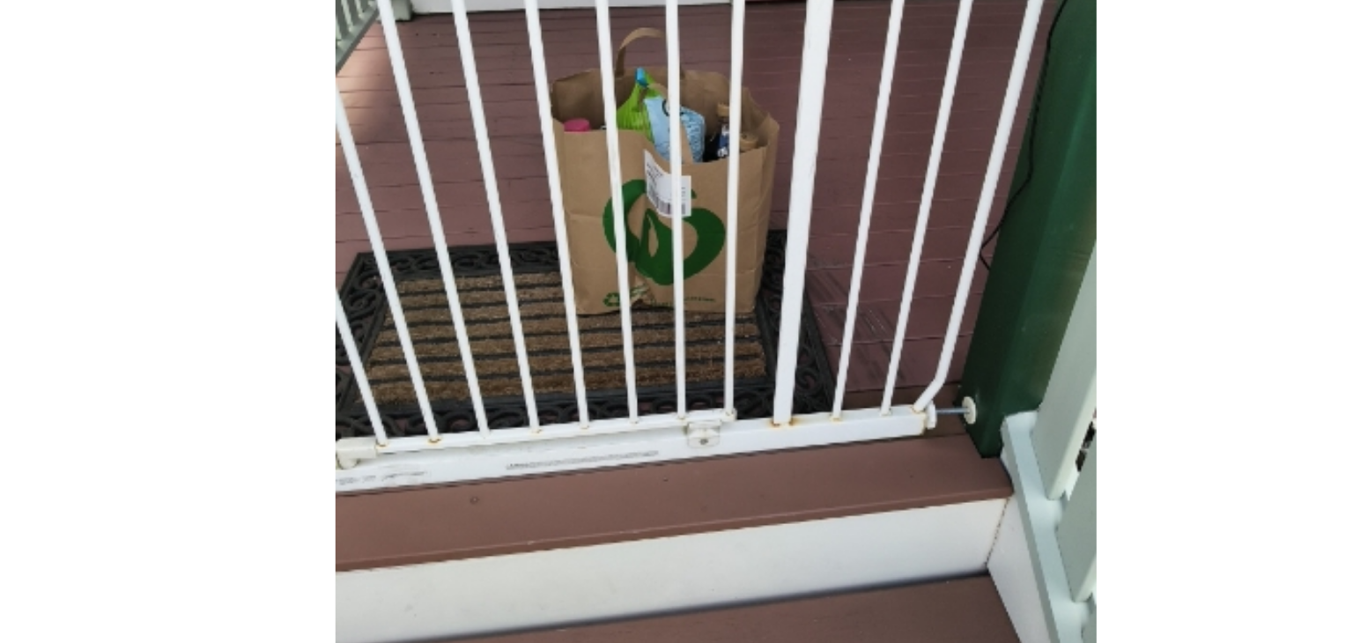
drag, startPoint x: 662, startPoint y: 219, endPoint x: 757, endPoint y: 174, distance: 104.8
click at [757, 174] on img at bounding box center [677, 216] width 254 height 254
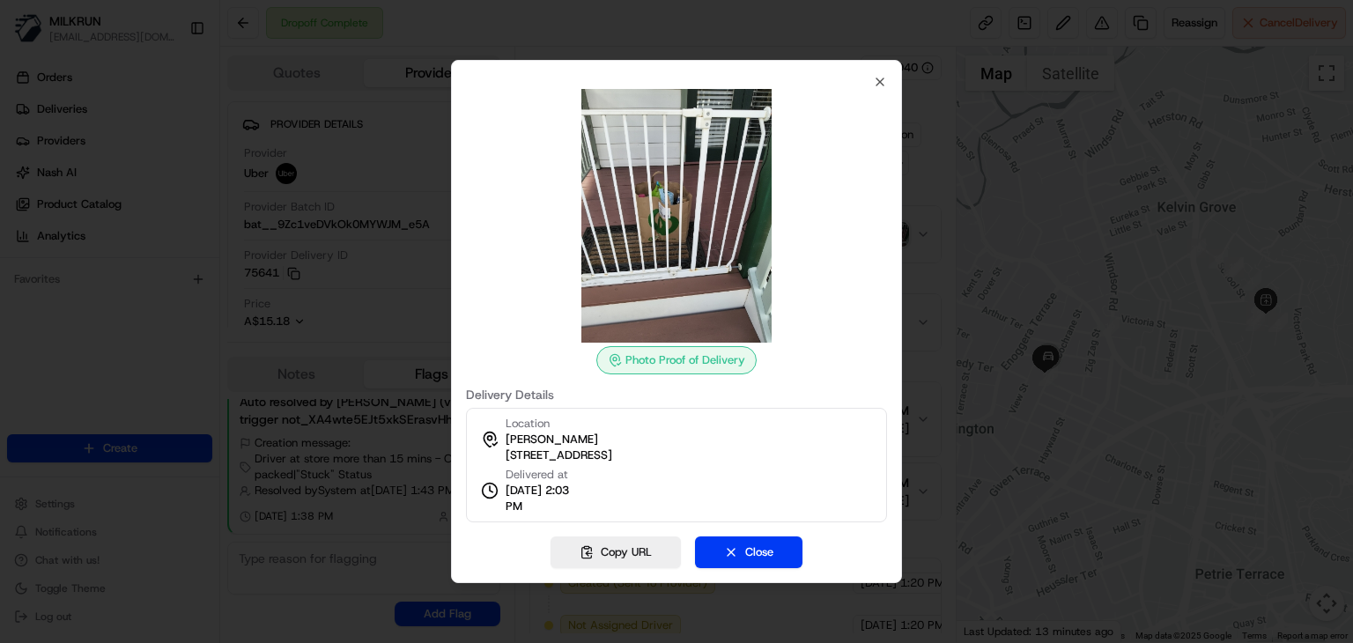
click at [871, 79] on div "Photo Proof of Delivery Delivery Details Location emily cooper-watts 68 Cochran…" at bounding box center [676, 298] width 421 height 447
click at [877, 80] on icon "button" at bounding box center [880, 82] width 14 height 14
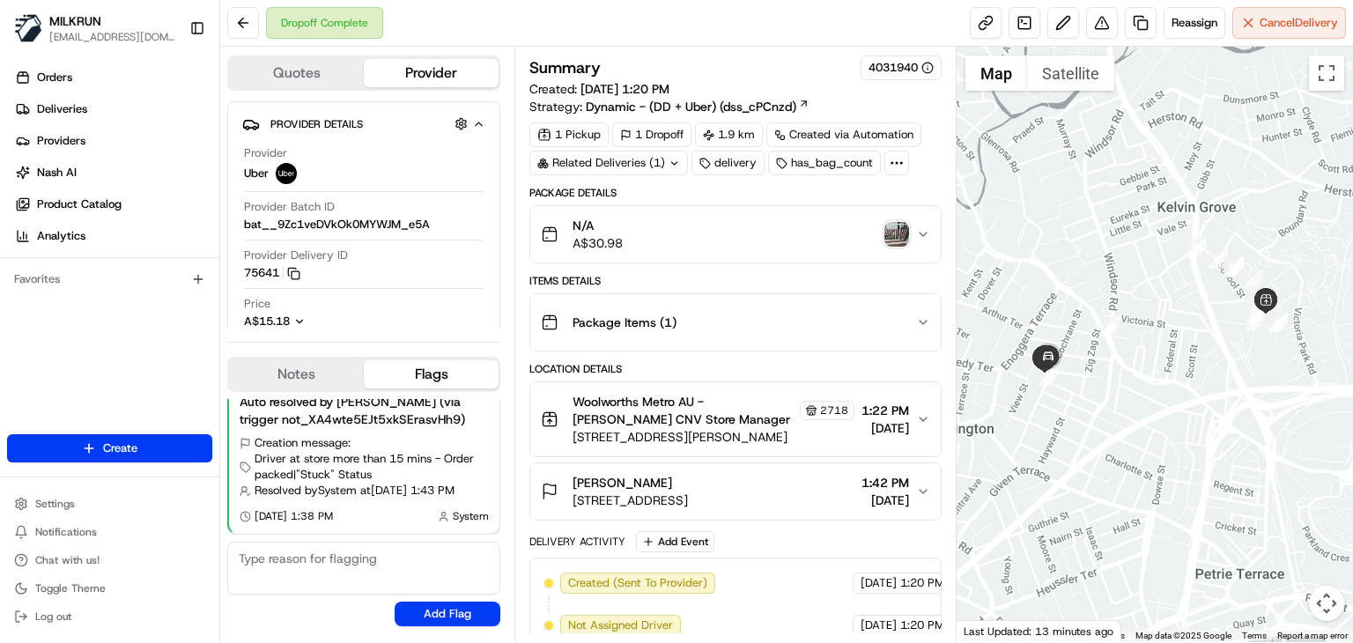
scroll to position [391, 0]
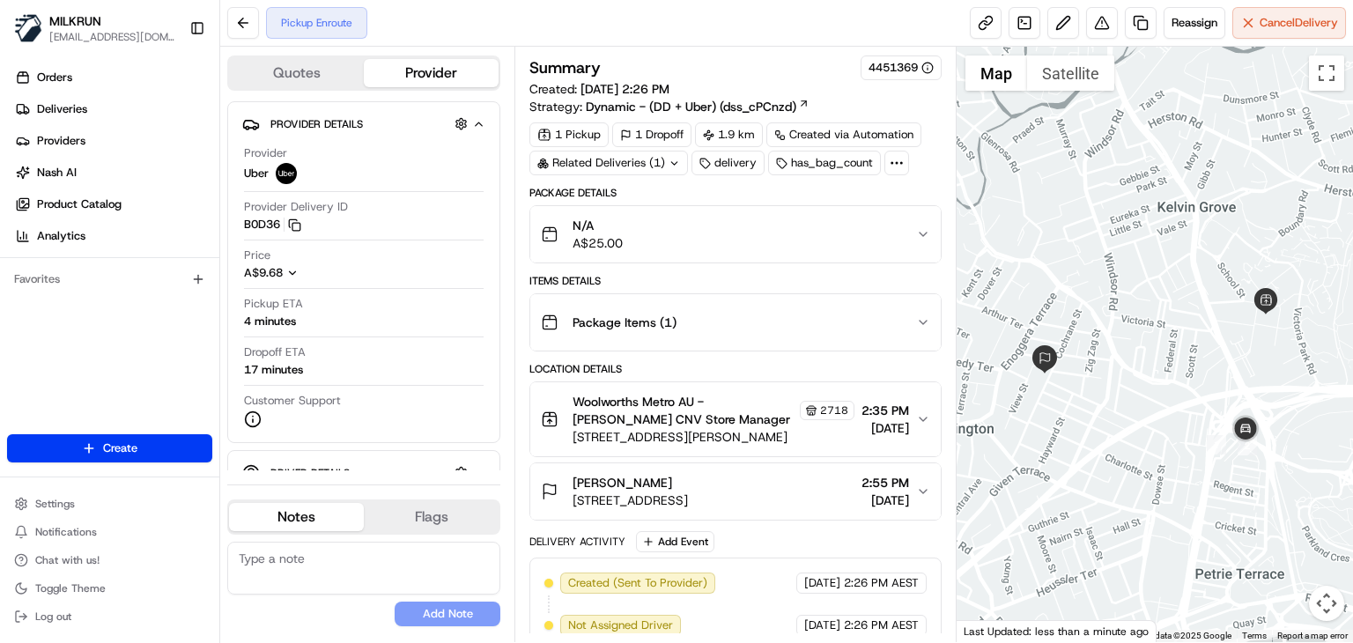
scroll to position [140, 0]
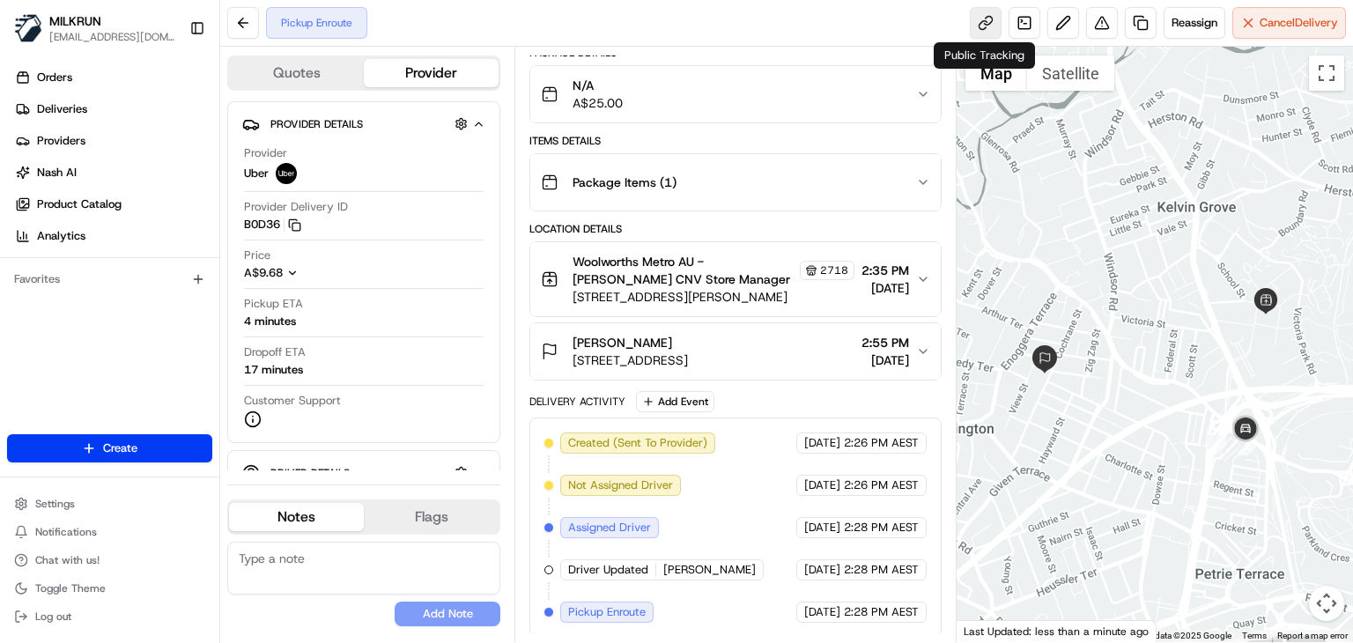
click at [995, 22] on link at bounding box center [986, 23] width 32 height 32
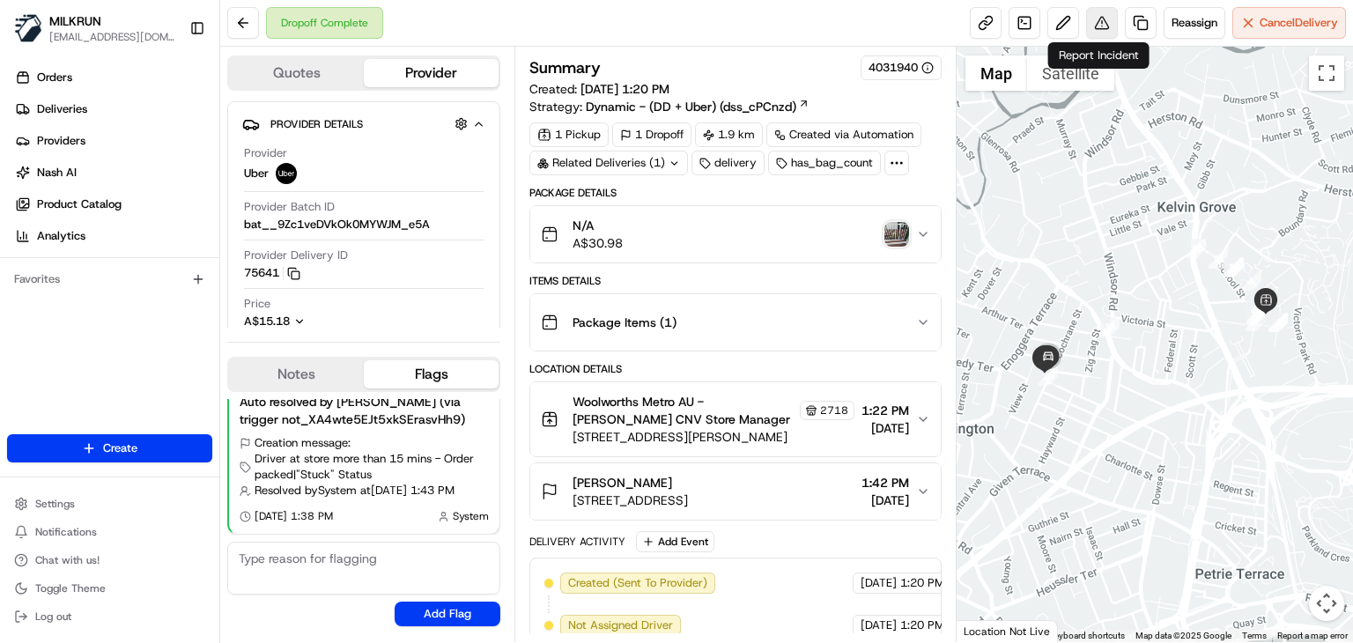
click at [1100, 24] on button at bounding box center [1102, 23] width 32 height 32
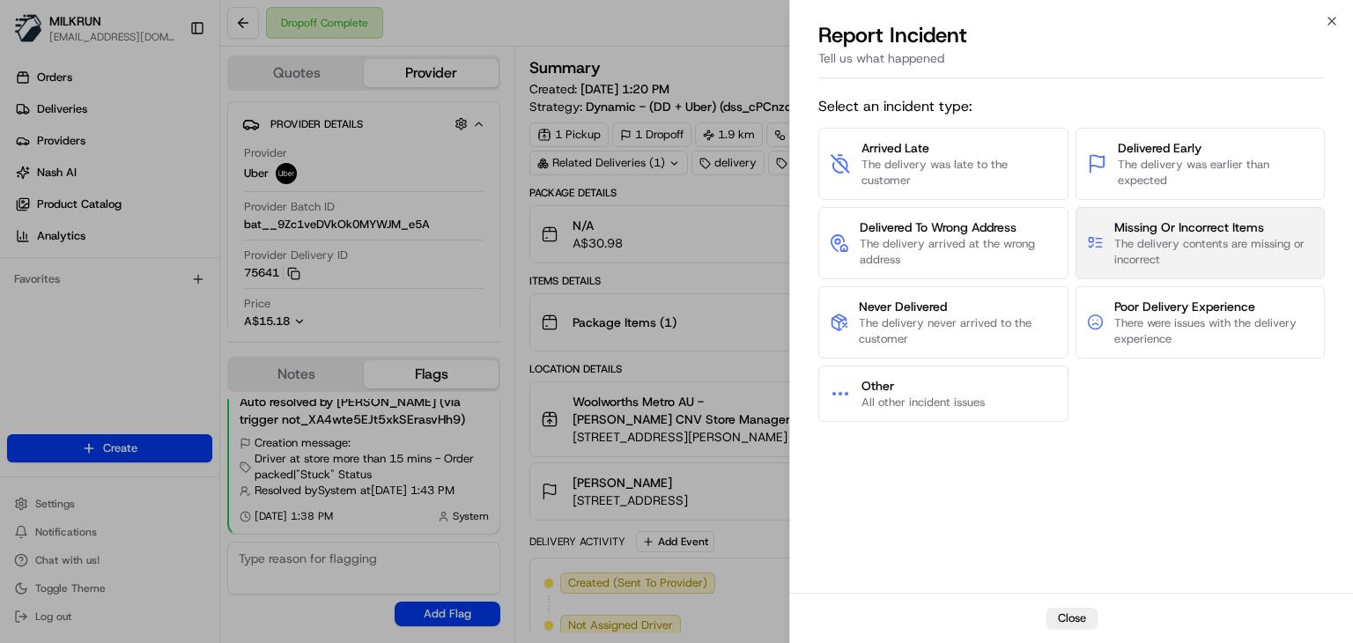
click at [1120, 240] on span "The delivery contents are missing or incorrect" at bounding box center [1213, 252] width 199 height 32
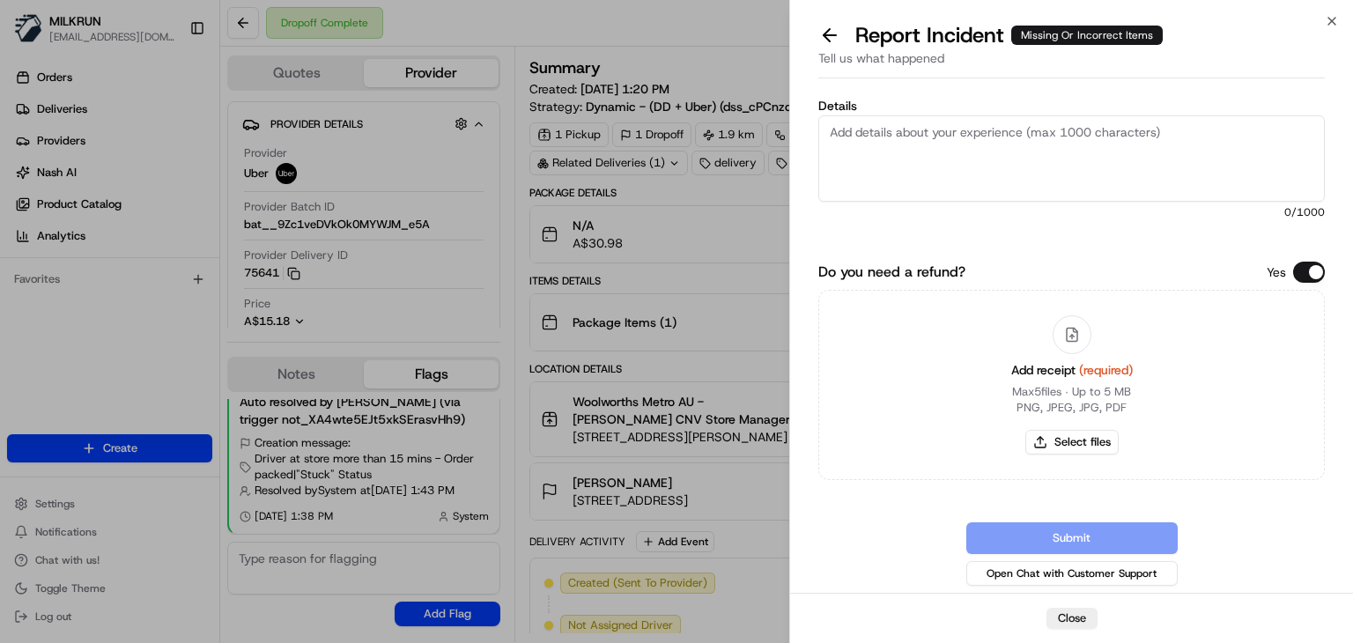
click at [873, 181] on textarea "Details" at bounding box center [1071, 158] width 506 height 86
click at [1128, 137] on textarea "Order has been mixed up between the customers." at bounding box center [1071, 158] width 506 height 86
type textarea "Order has been mixed up between the customers. Emily has got the order for Tiar…"
click at [1060, 449] on button "Select files" at bounding box center [1071, 442] width 93 height 25
type input "C:\fakepath\emily.pdf"
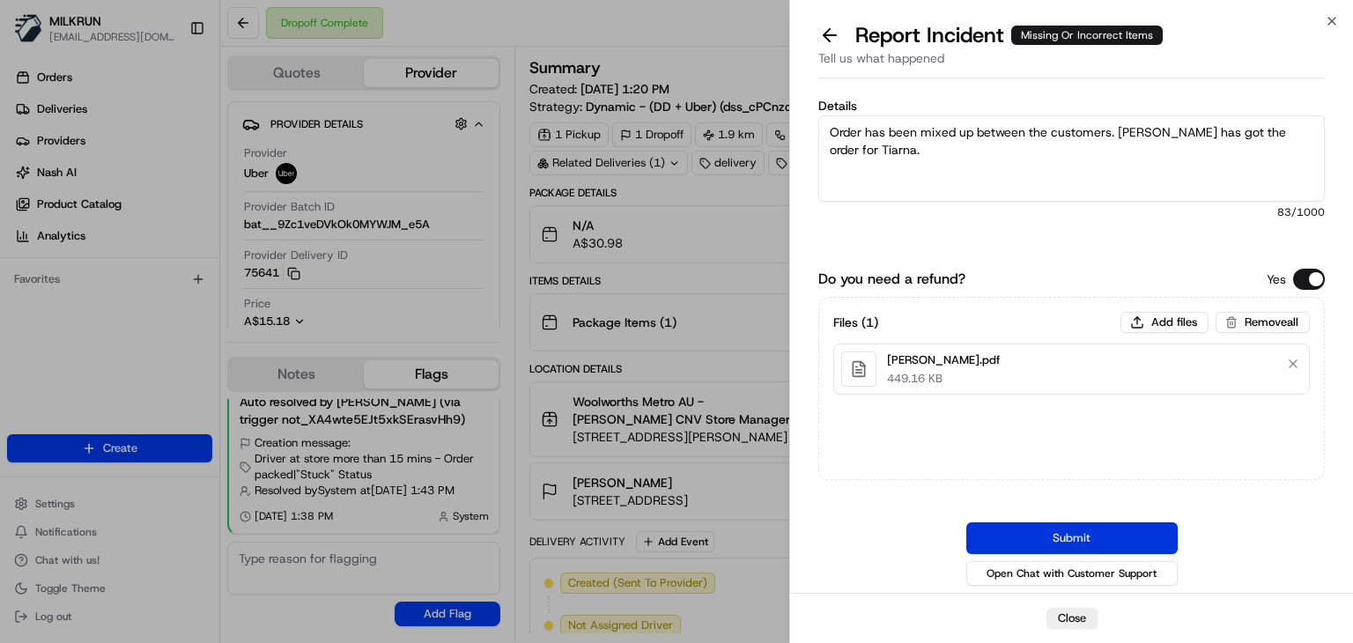
click at [1053, 535] on button "Submit" at bounding box center [1071, 538] width 211 height 32
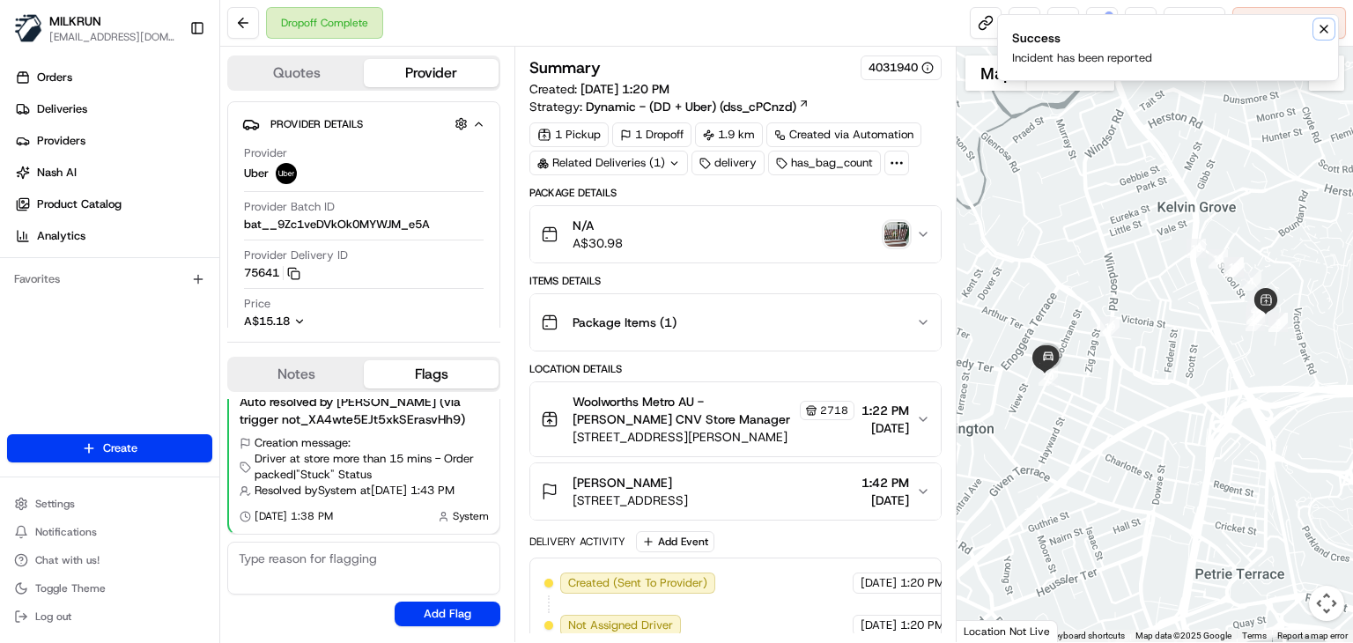
click at [1325, 29] on icon "Notifications (F8)" at bounding box center [1323, 29] width 7 height 7
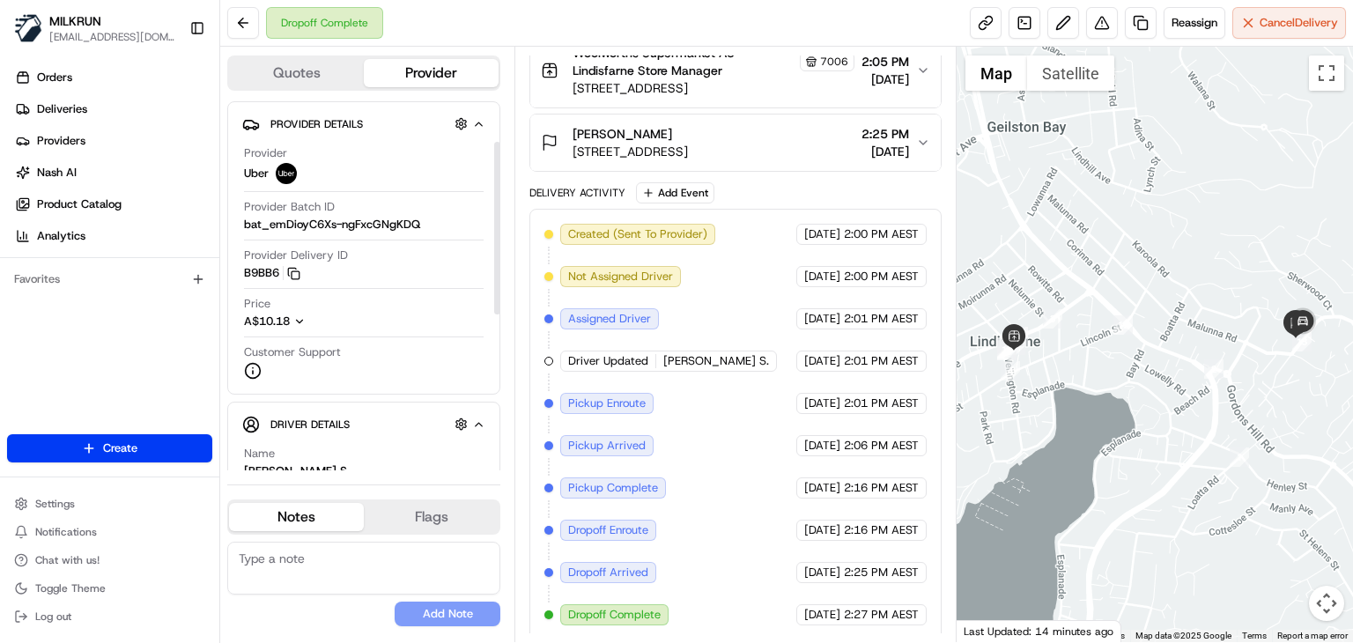
scroll to position [86, 0]
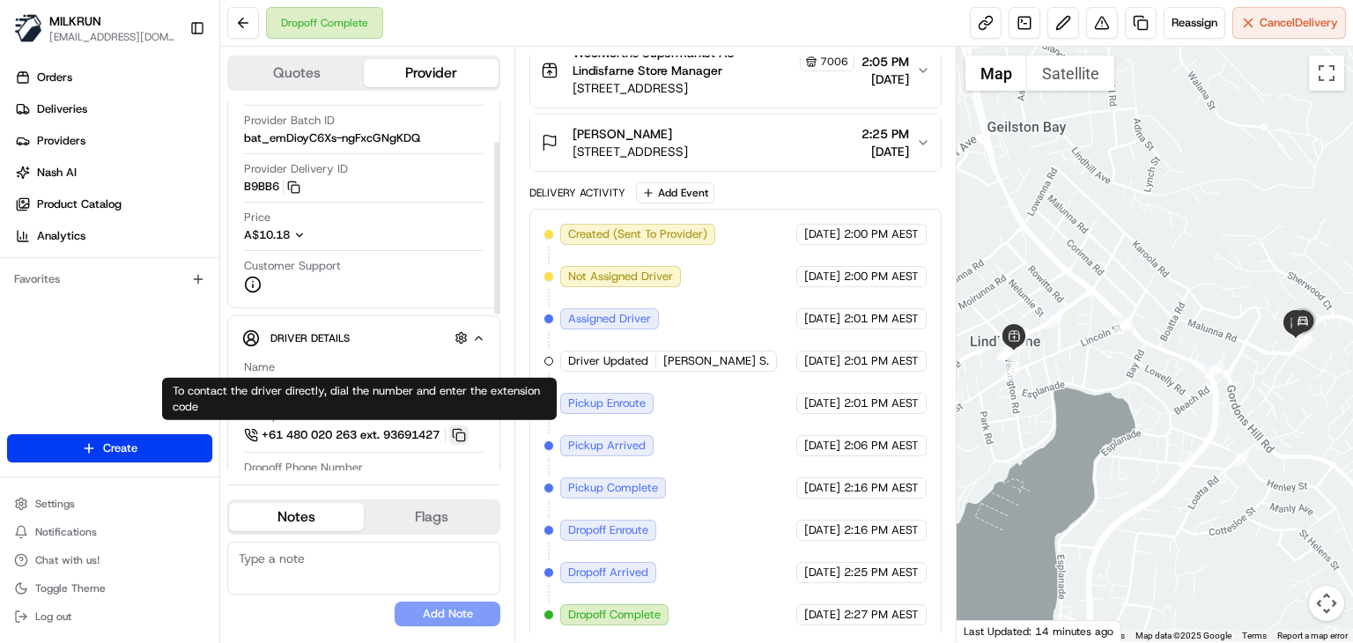
click at [466, 438] on button at bounding box center [458, 434] width 19 height 19
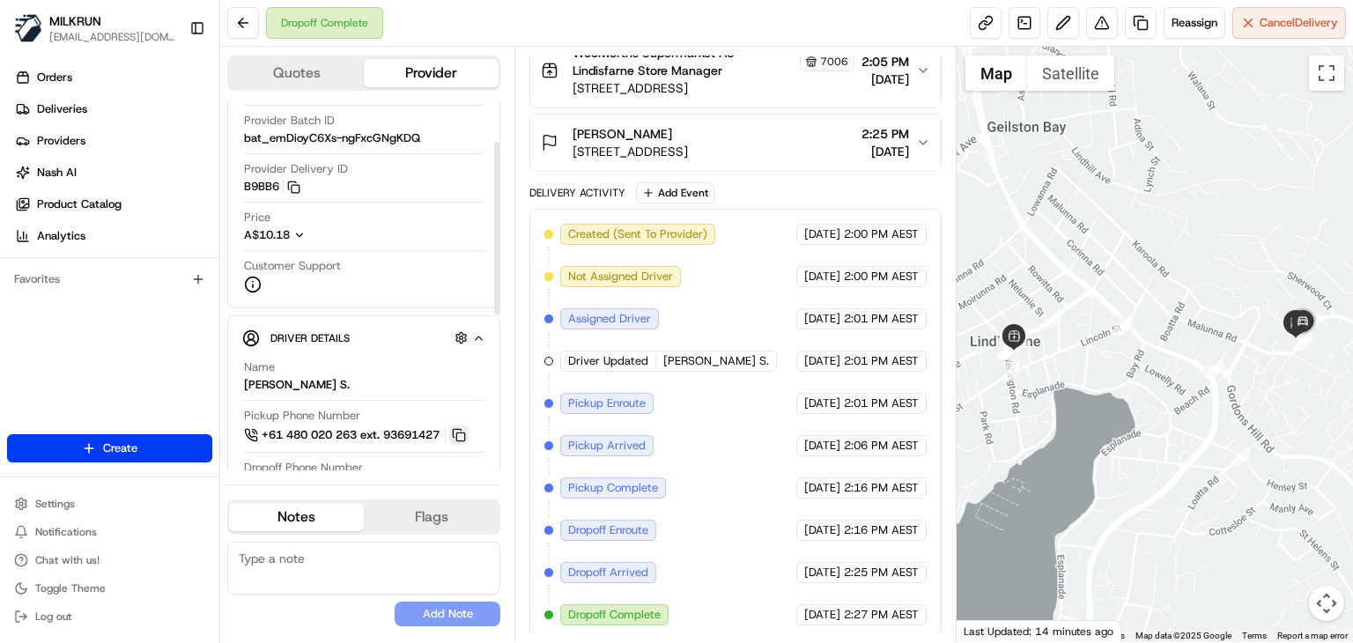
click at [466, 438] on button at bounding box center [458, 434] width 19 height 19
click at [543, 18] on div "Dropoff Complete Reassign Cancel Delivery" at bounding box center [786, 23] width 1133 height 47
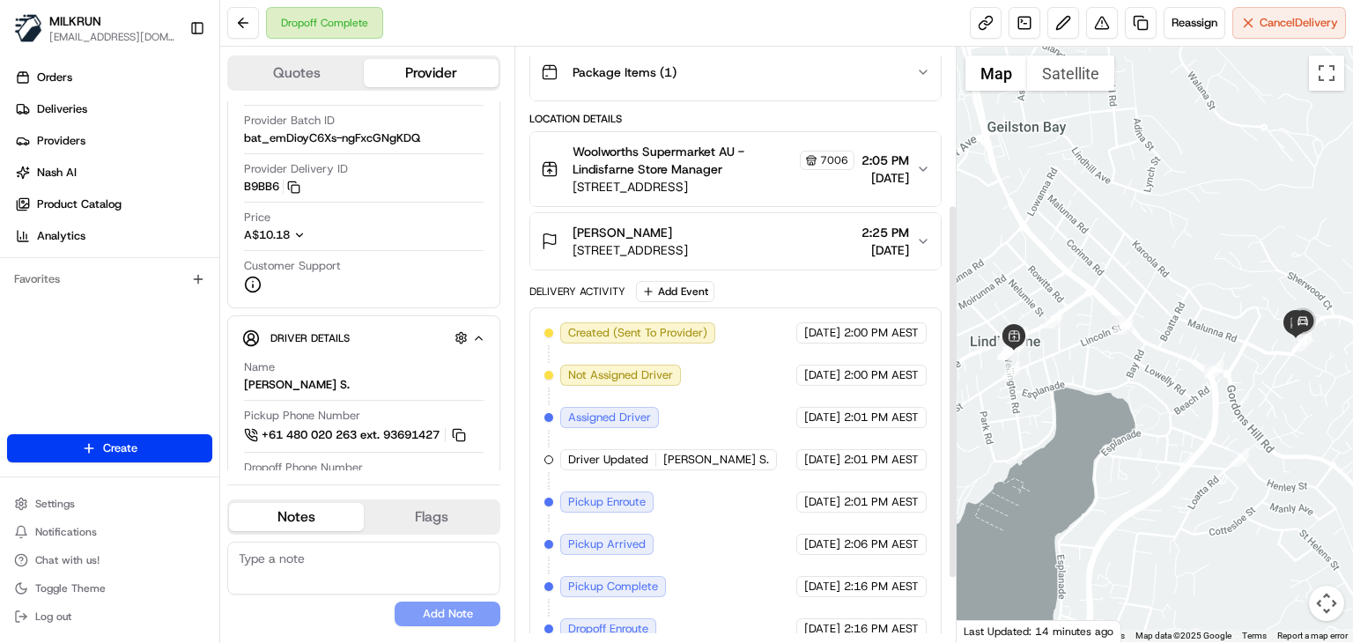
scroll to position [248, 0]
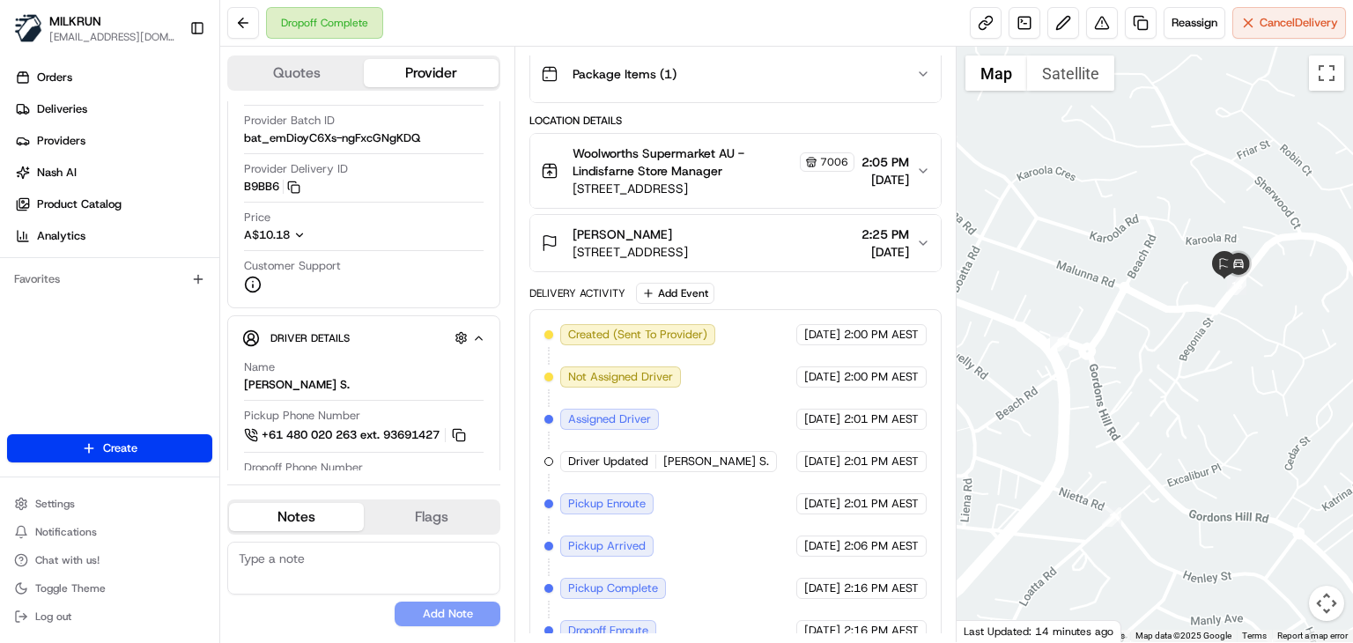
drag, startPoint x: 1205, startPoint y: 385, endPoint x: 1165, endPoint y: 445, distance: 71.8
click at [1165, 445] on div at bounding box center [1155, 344] width 396 height 595
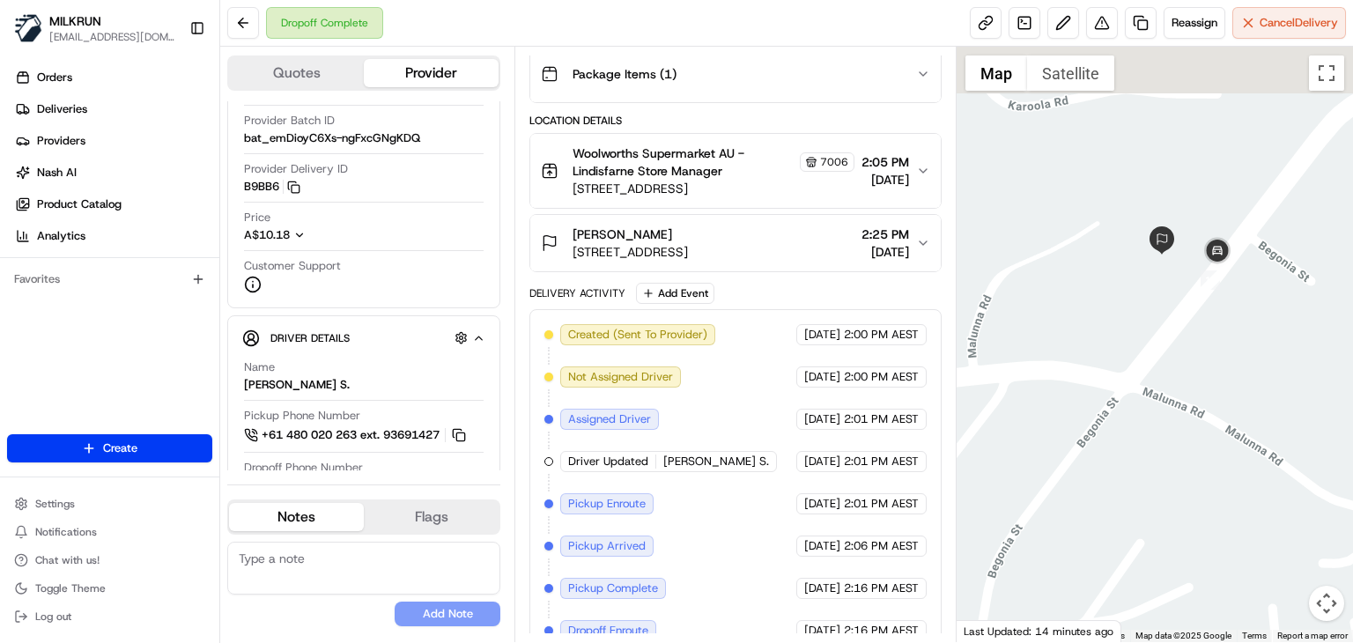
drag, startPoint x: 1135, startPoint y: 372, endPoint x: 1139, endPoint y: 491, distance: 119.0
click at [1139, 491] on div at bounding box center [1155, 344] width 396 height 595
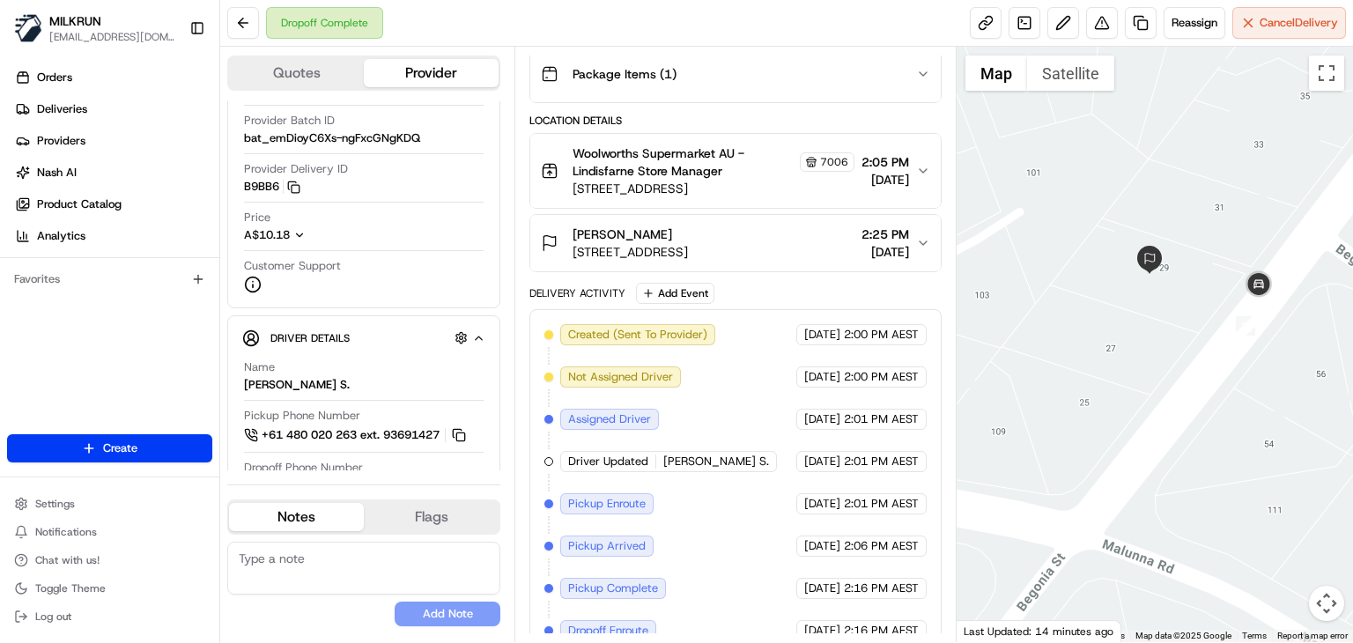
drag, startPoint x: 1196, startPoint y: 420, endPoint x: 1135, endPoint y: 439, distance: 63.5
click at [1135, 439] on div at bounding box center [1155, 344] width 396 height 595
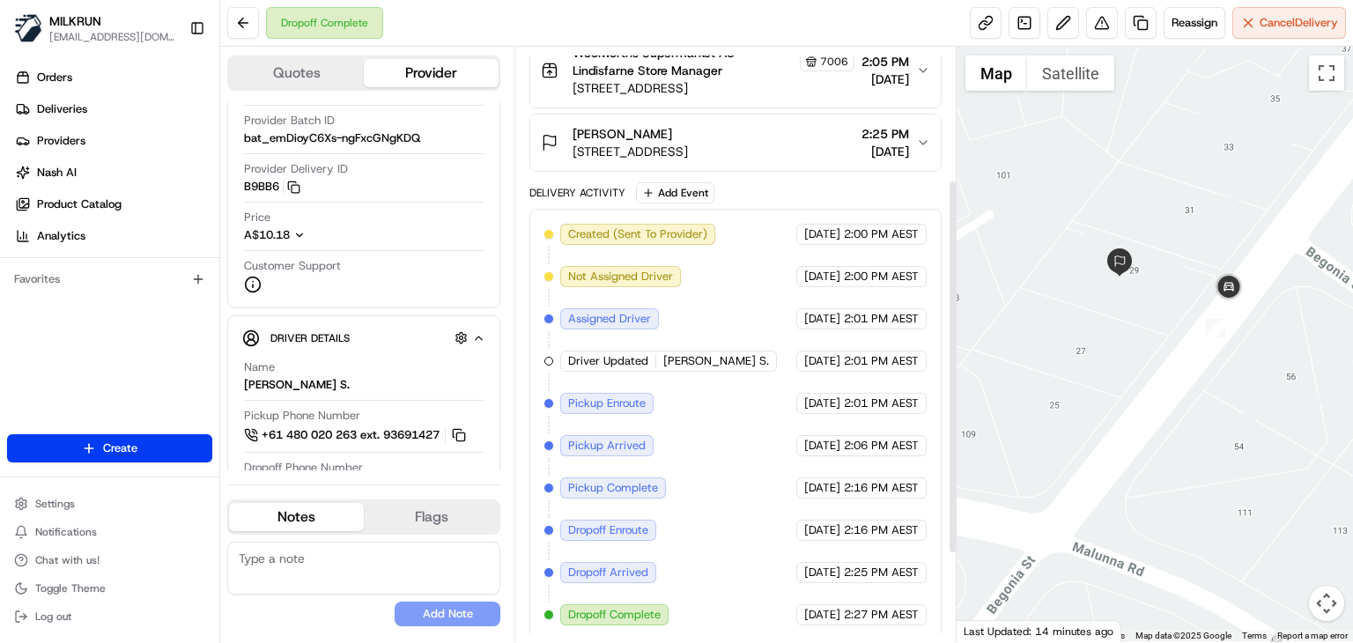
scroll to position [205, 0]
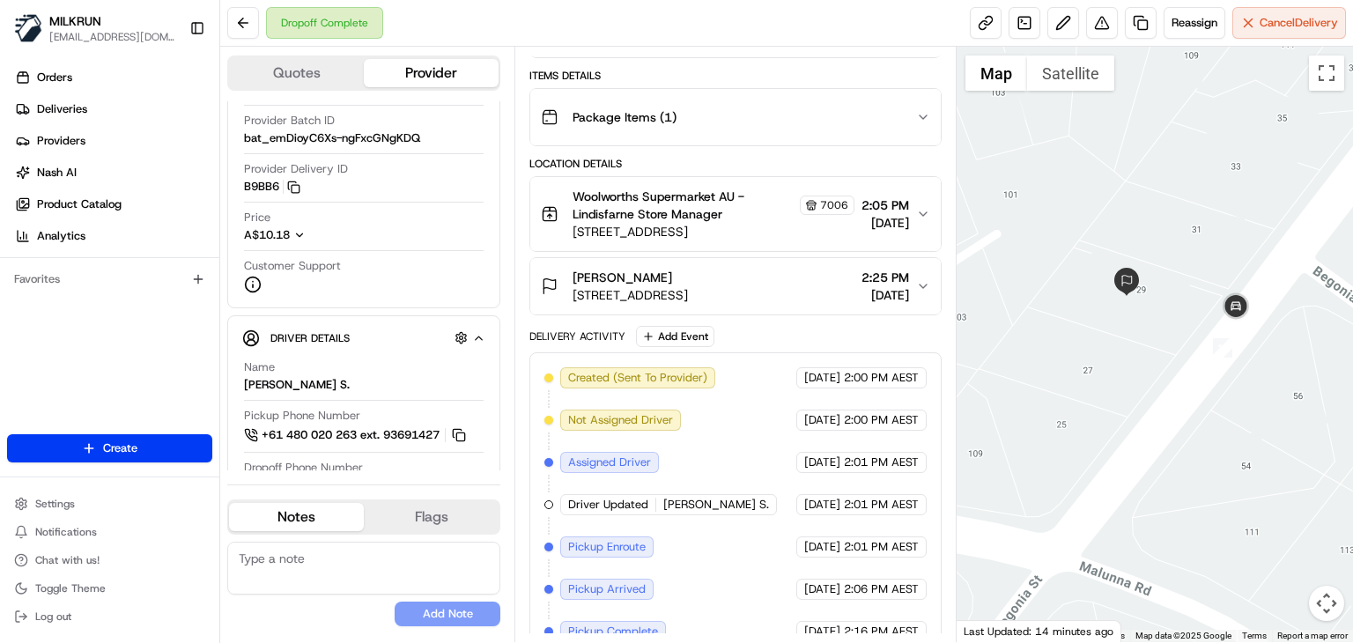
drag, startPoint x: 1137, startPoint y: 368, endPoint x: 1146, endPoint y: 410, distance: 42.3
click at [1146, 410] on div at bounding box center [1155, 344] width 396 height 595
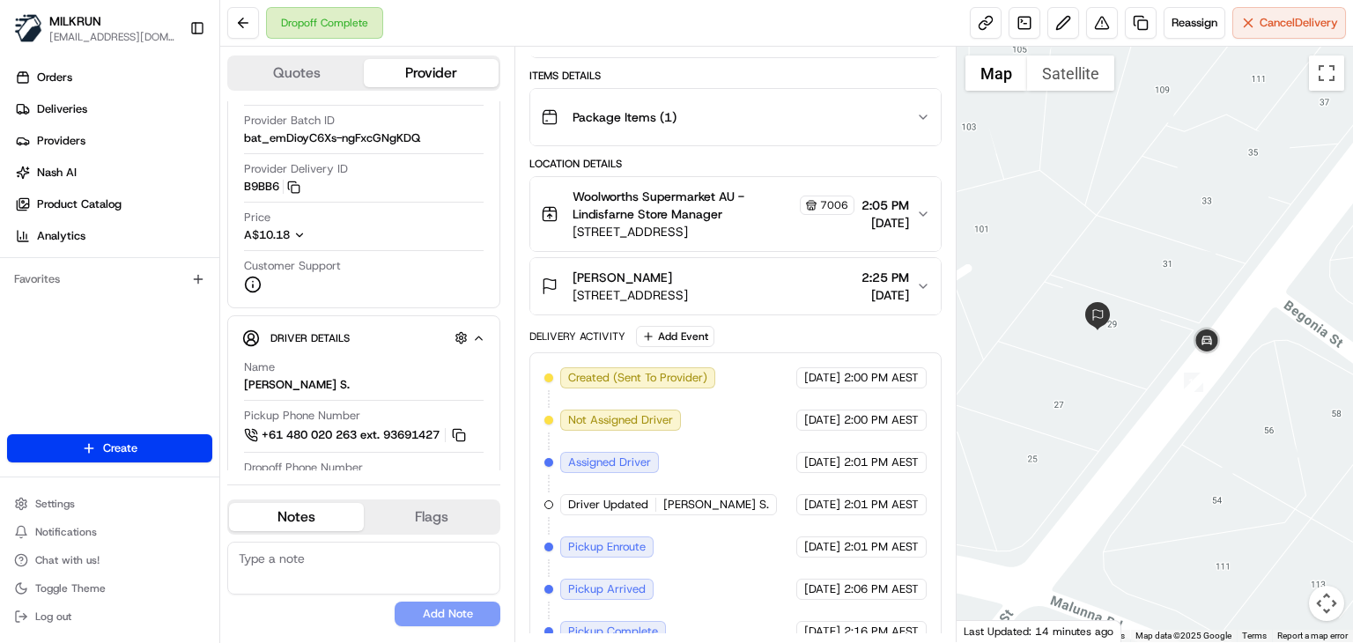
drag, startPoint x: 1146, startPoint y: 410, endPoint x: 1103, endPoint y: 425, distance: 46.0
click at [1103, 425] on div at bounding box center [1155, 344] width 396 height 595
drag, startPoint x: 1009, startPoint y: 358, endPoint x: 1039, endPoint y: 405, distance: 56.7
click at [1039, 405] on div at bounding box center [1155, 344] width 396 height 595
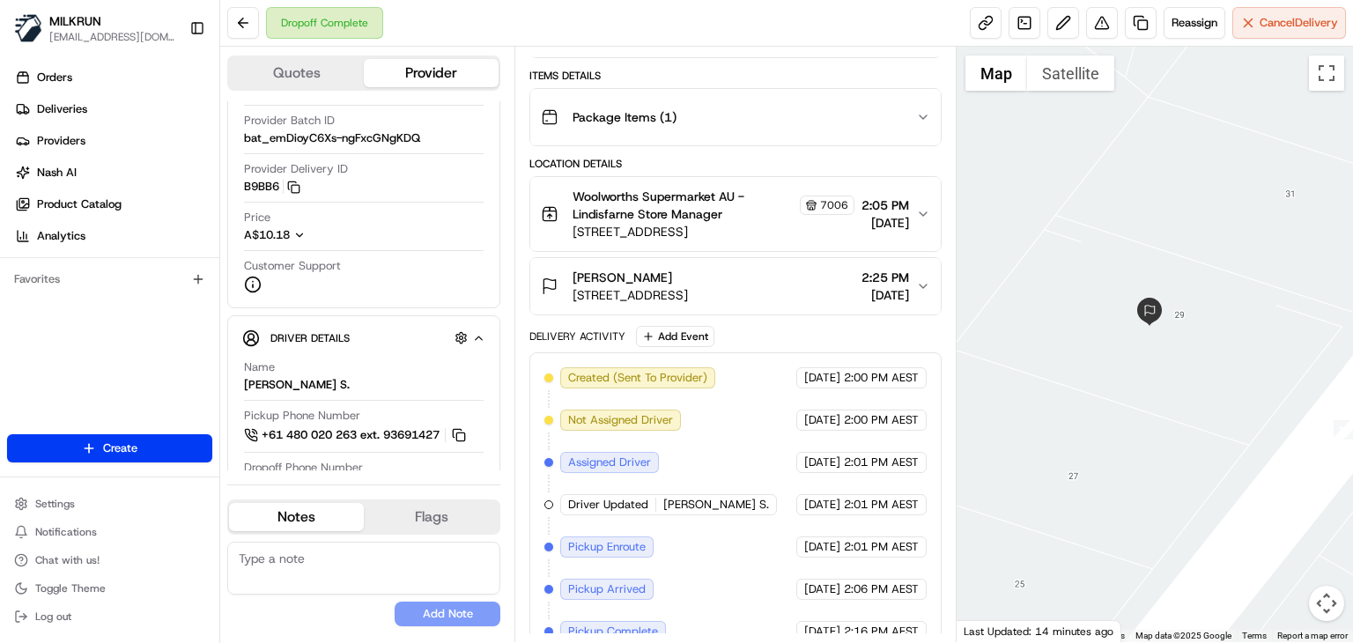
drag, startPoint x: 1157, startPoint y: 430, endPoint x: 1113, endPoint y: 426, distance: 44.2
click at [1113, 426] on div at bounding box center [1155, 344] width 396 height 595
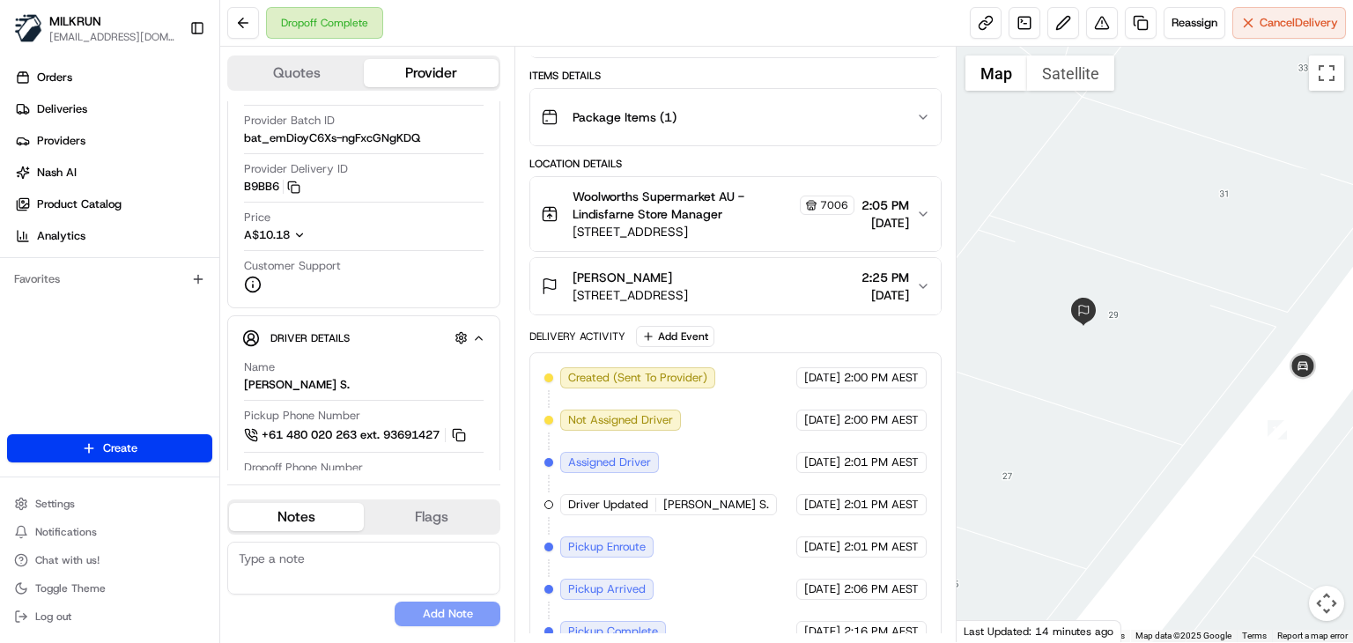
drag, startPoint x: 1113, startPoint y: 426, endPoint x: 1085, endPoint y: 431, distance: 28.5
click at [1085, 431] on div at bounding box center [1155, 344] width 396 height 595
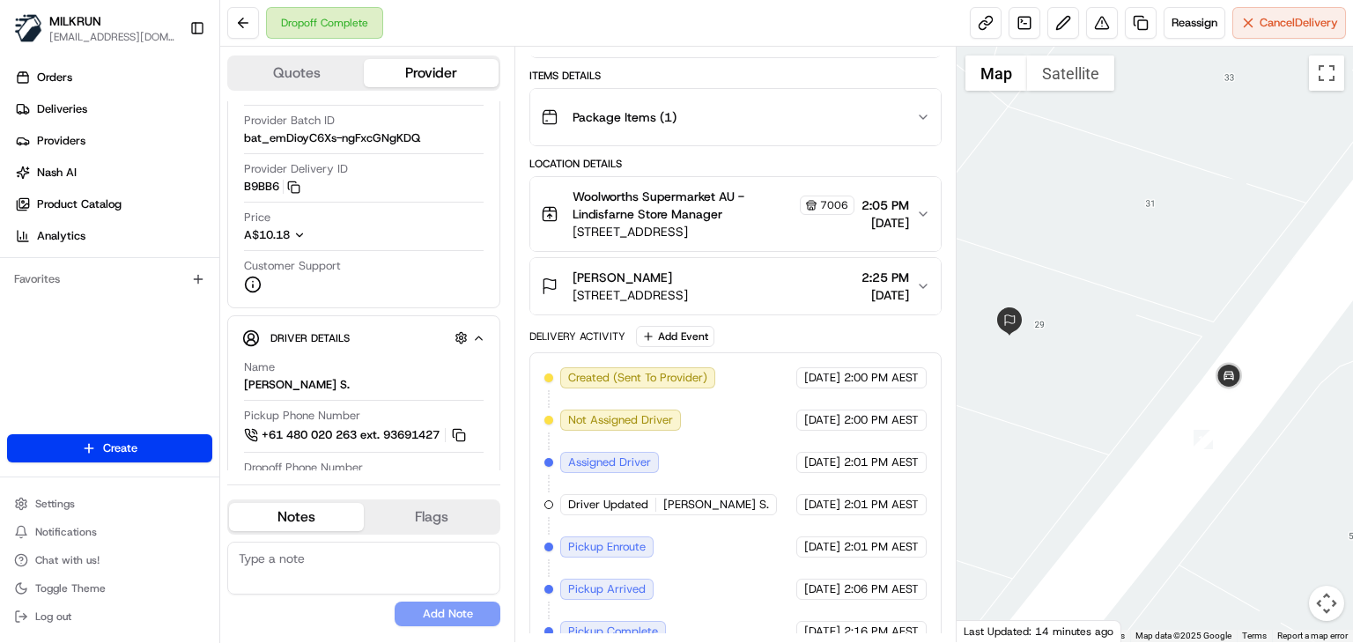
drag, startPoint x: 1208, startPoint y: 492, endPoint x: 1121, endPoint y: 504, distance: 87.1
click at [1121, 504] on div at bounding box center [1155, 344] width 396 height 595
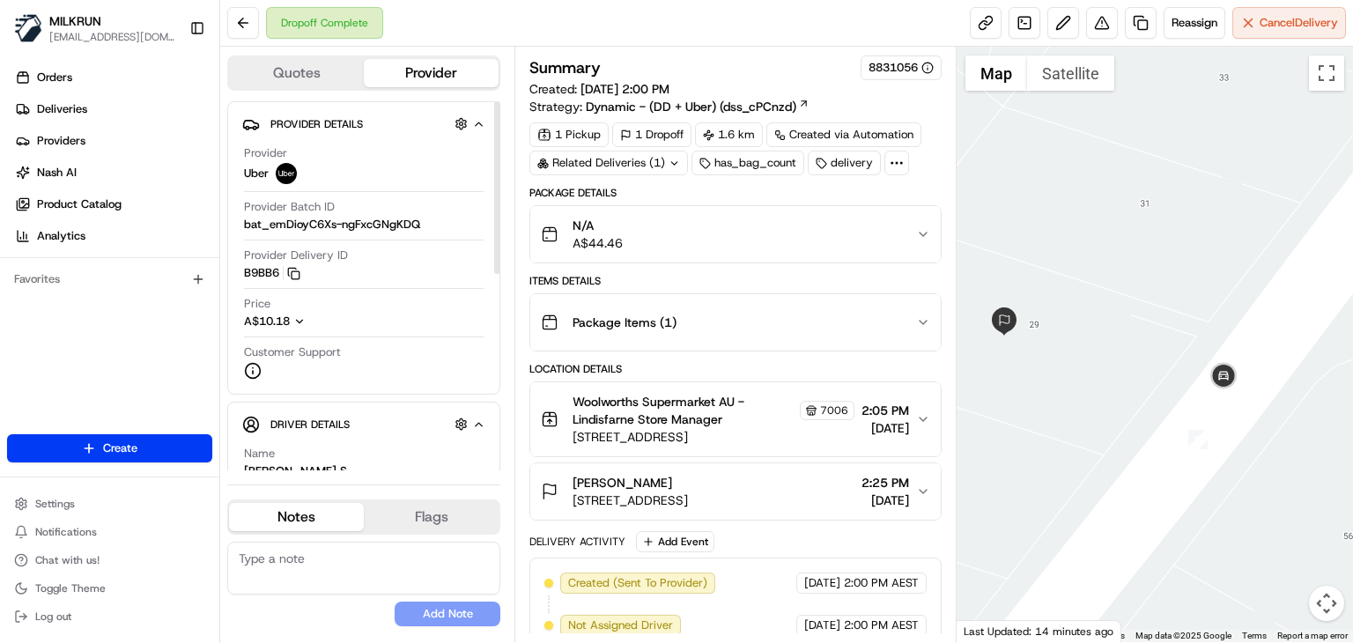
scroll to position [201, 2]
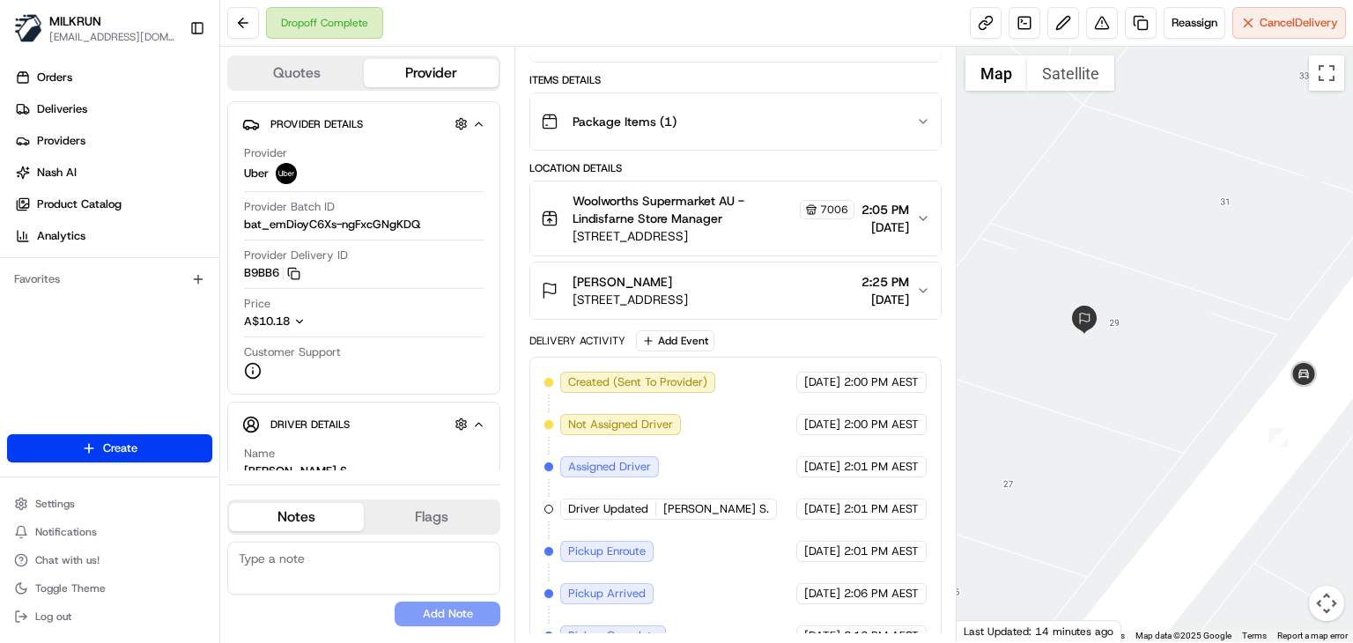
drag, startPoint x: 1037, startPoint y: 388, endPoint x: 1124, endPoint y: 386, distance: 87.2
click at [1124, 386] on div at bounding box center [1155, 344] width 396 height 595
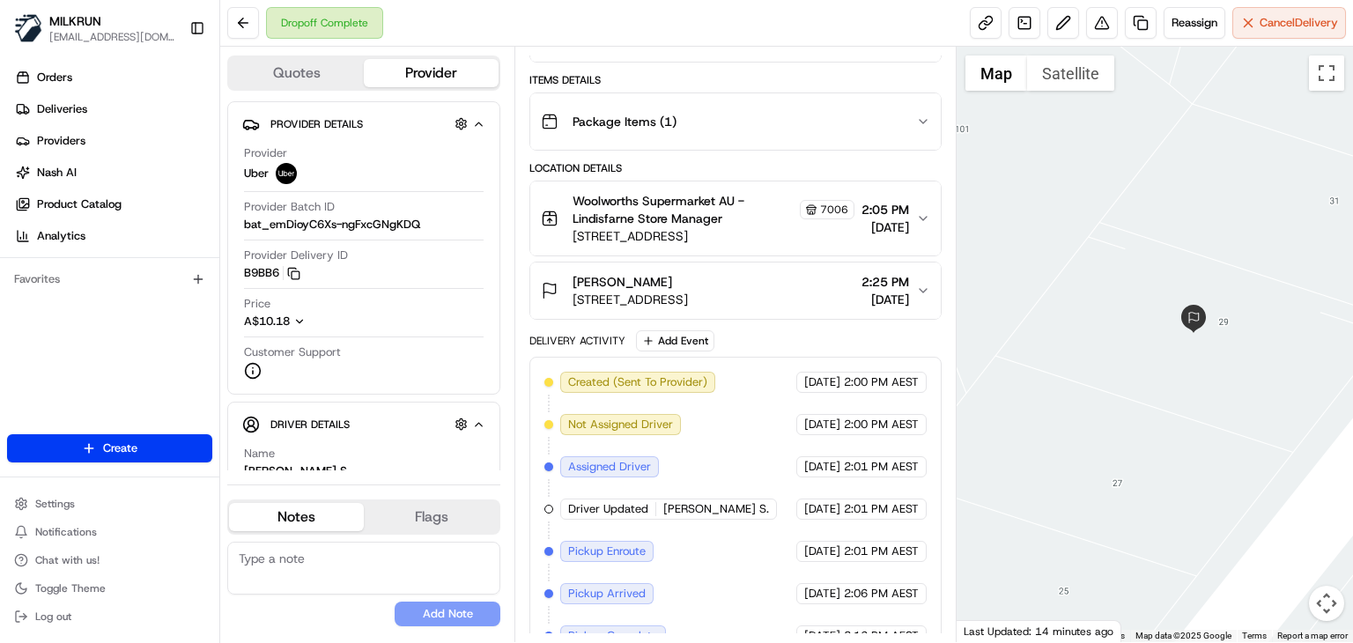
click at [688, 294] on span "[STREET_ADDRESS]" at bounding box center [630, 300] width 115 height 18
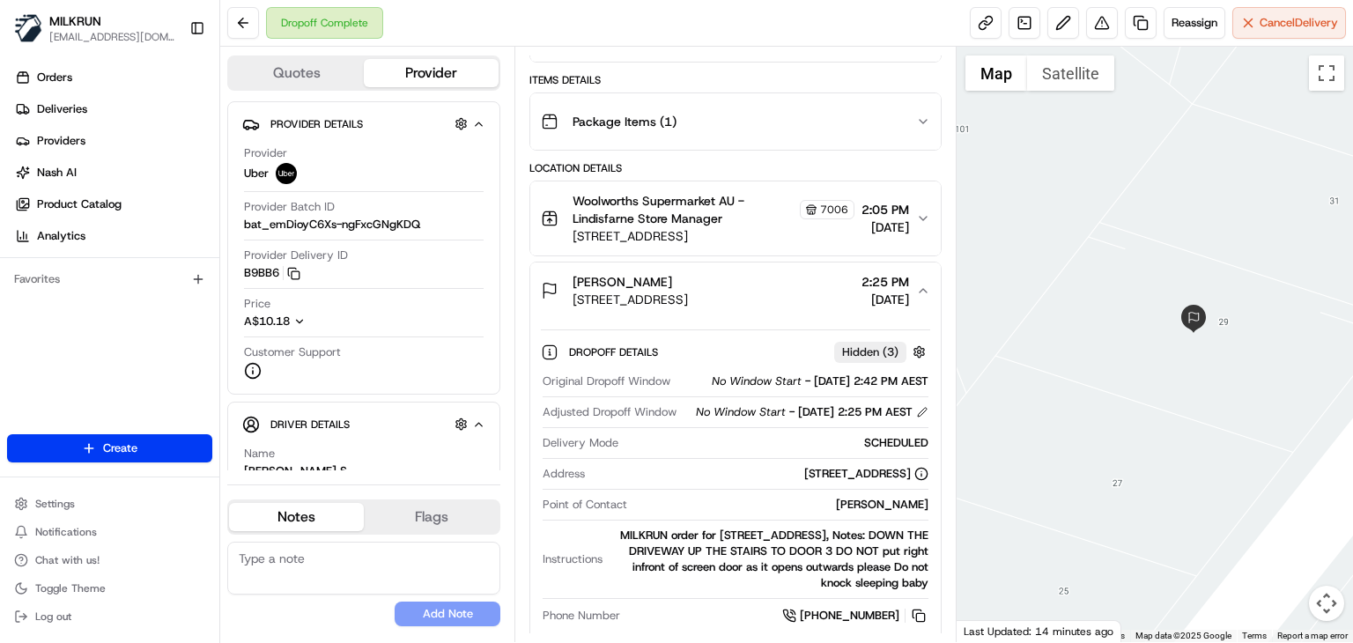
drag, startPoint x: 809, startPoint y: 299, endPoint x: 560, endPoint y: 303, distance: 249.3
click at [560, 303] on div "[PERSON_NAME] [STREET_ADDRESS]" at bounding box center [614, 290] width 147 height 35
click at [688, 291] on span "[STREET_ADDRESS]" at bounding box center [630, 300] width 115 height 18
drag, startPoint x: 806, startPoint y: 295, endPoint x: 564, endPoint y: 297, distance: 242.2
click at [564, 297] on div "[PERSON_NAME] [STREET_ADDRESS]" at bounding box center [614, 290] width 147 height 35
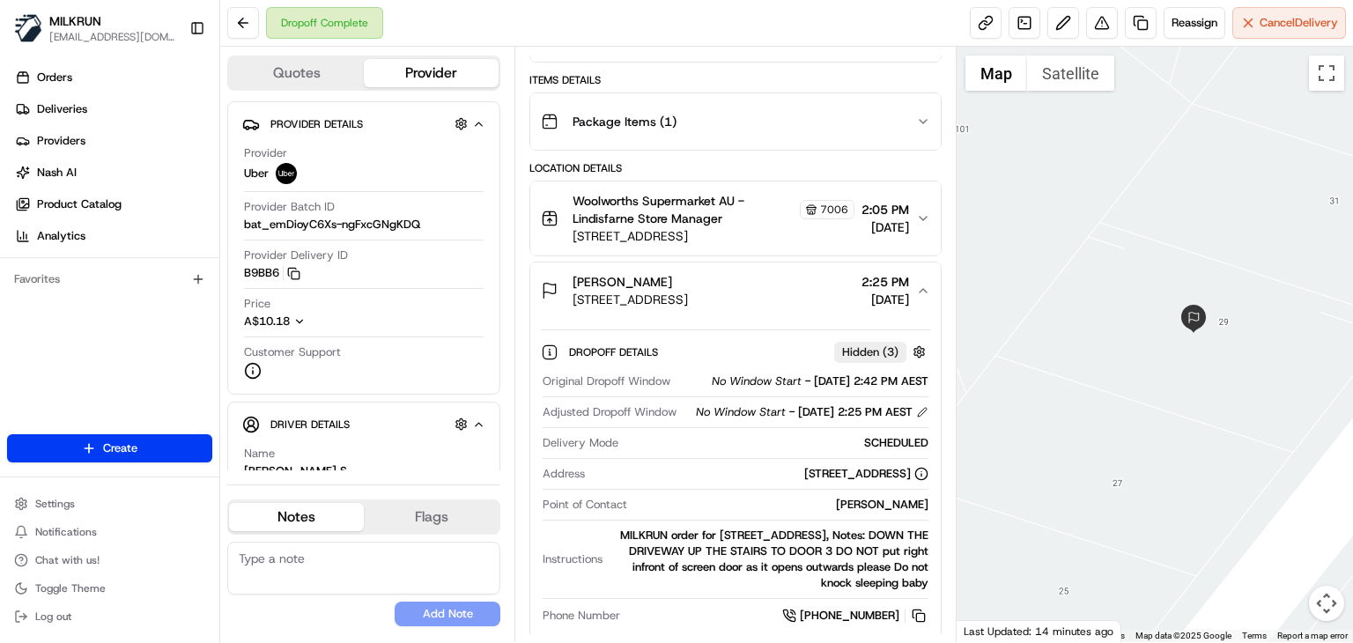
copy span "[STREET_ADDRESS]"
click at [658, 33] on div "Dropoff Complete Reassign Cancel Delivery" at bounding box center [786, 23] width 1133 height 47
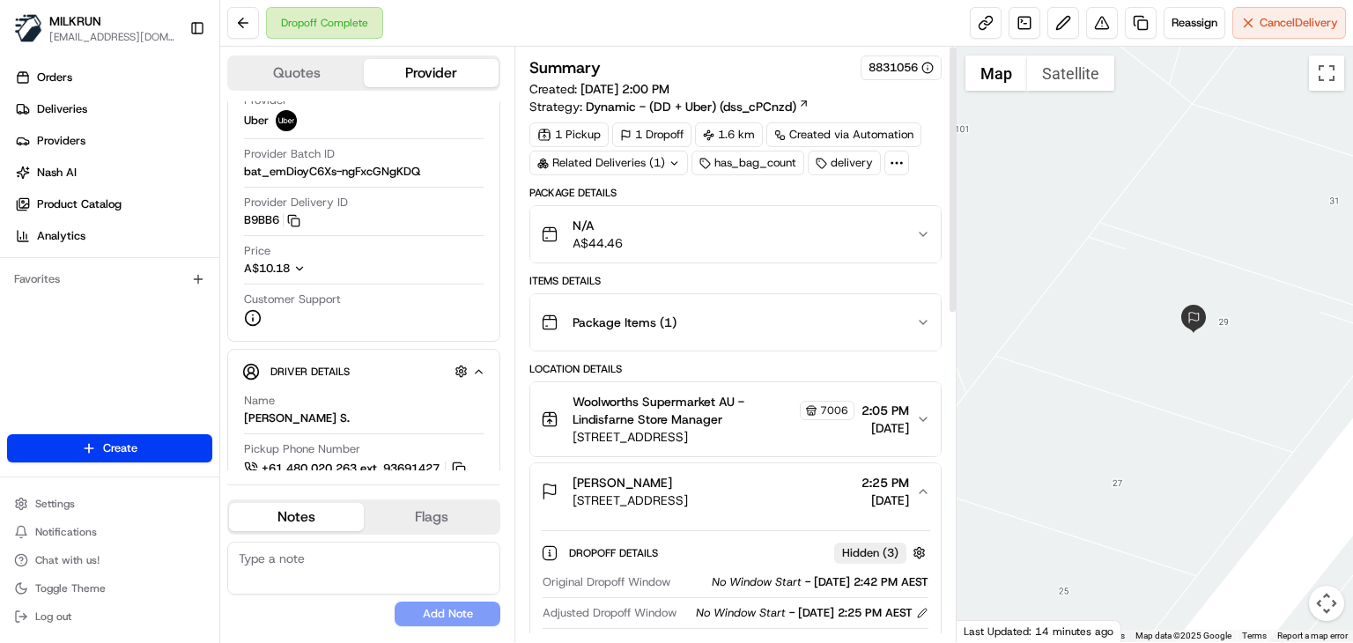
scroll to position [0, 2]
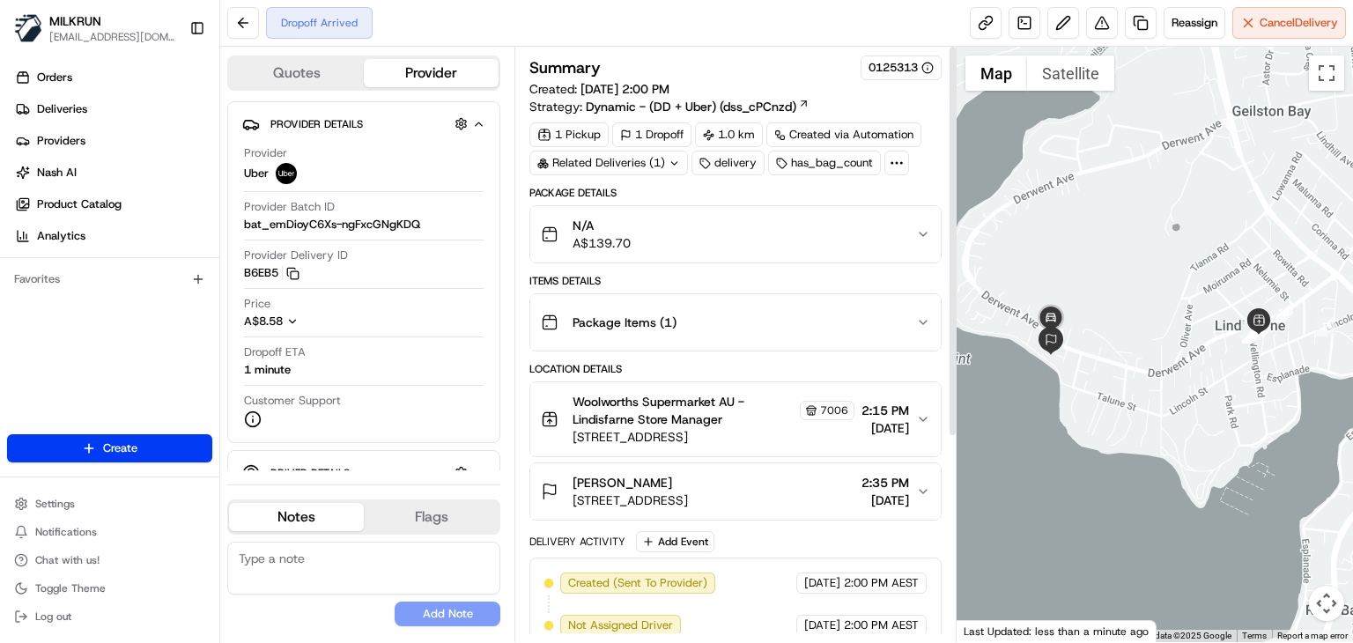
click at [1189, 442] on div at bounding box center [1155, 344] width 396 height 595
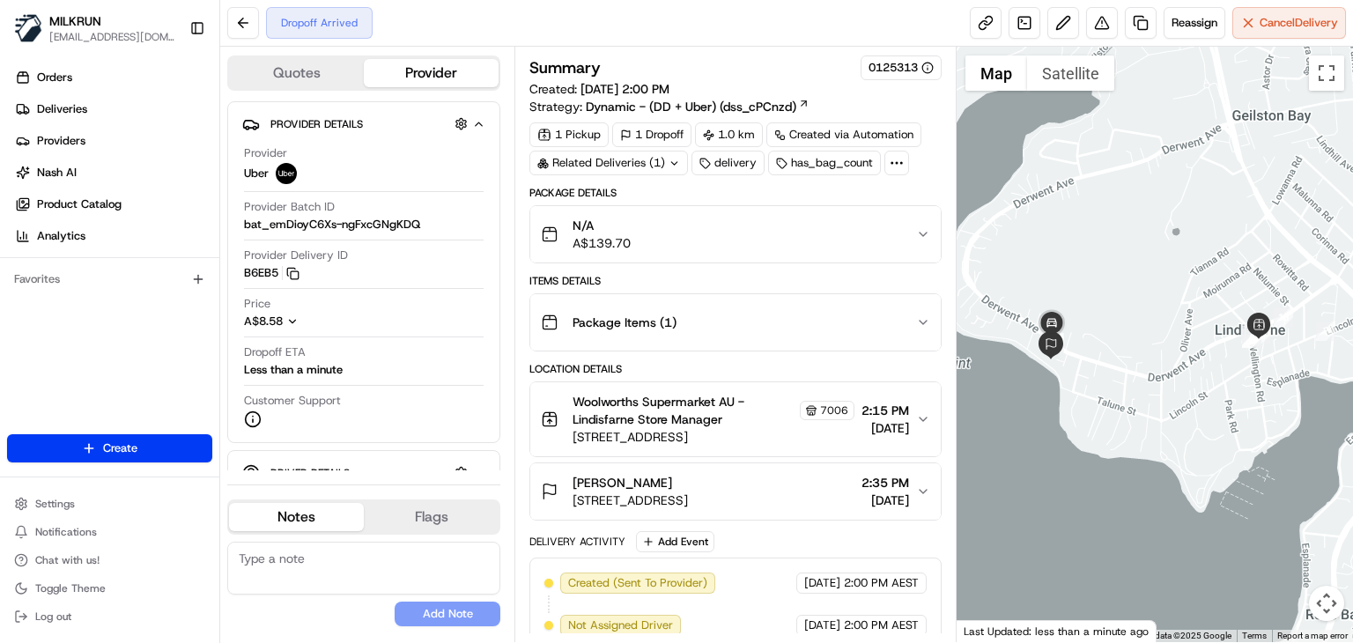
scroll to position [307, 0]
